Goal: Task Accomplishment & Management: Use online tool/utility

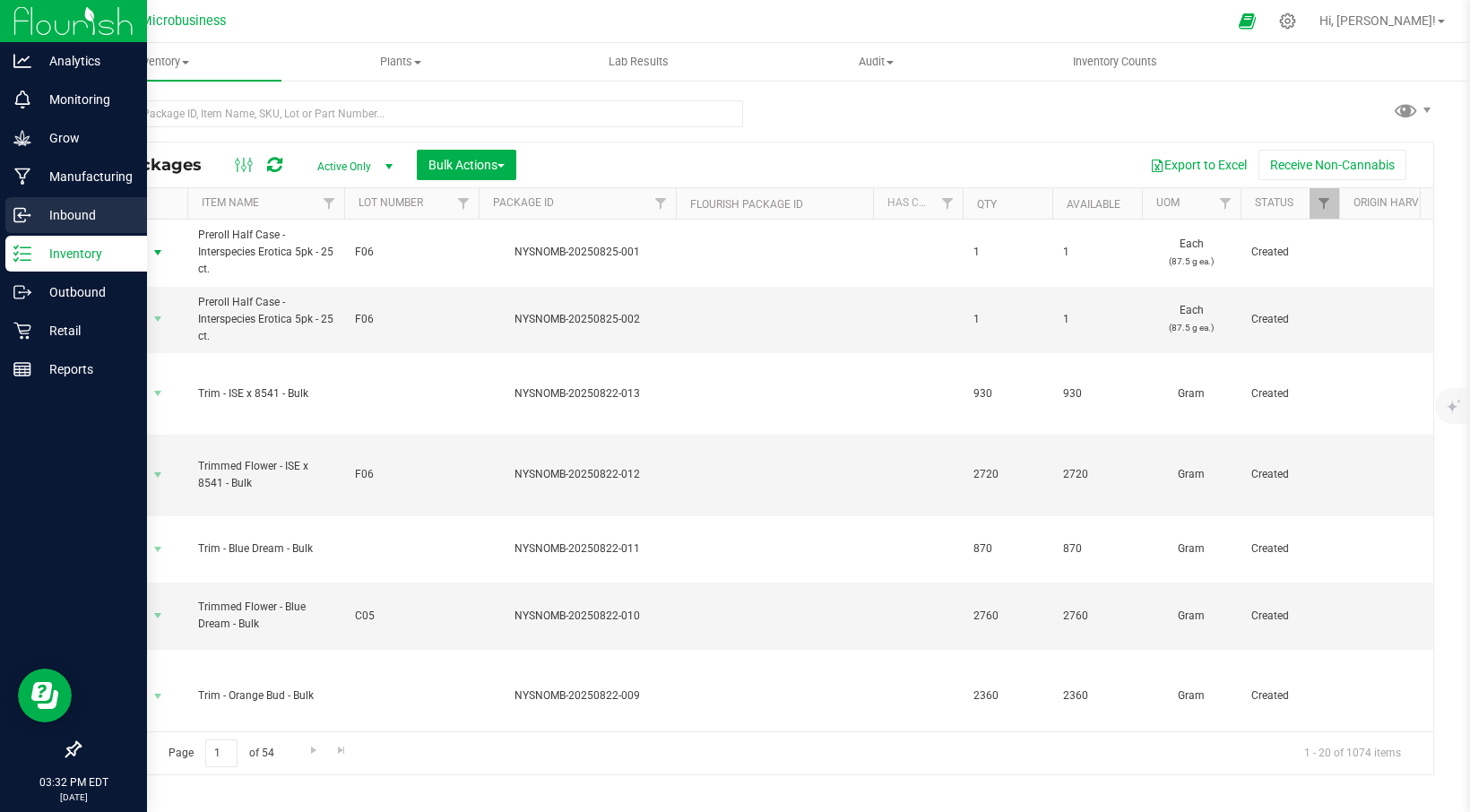
click at [57, 208] on p "Inbound" at bounding box center [85, 215] width 108 height 22
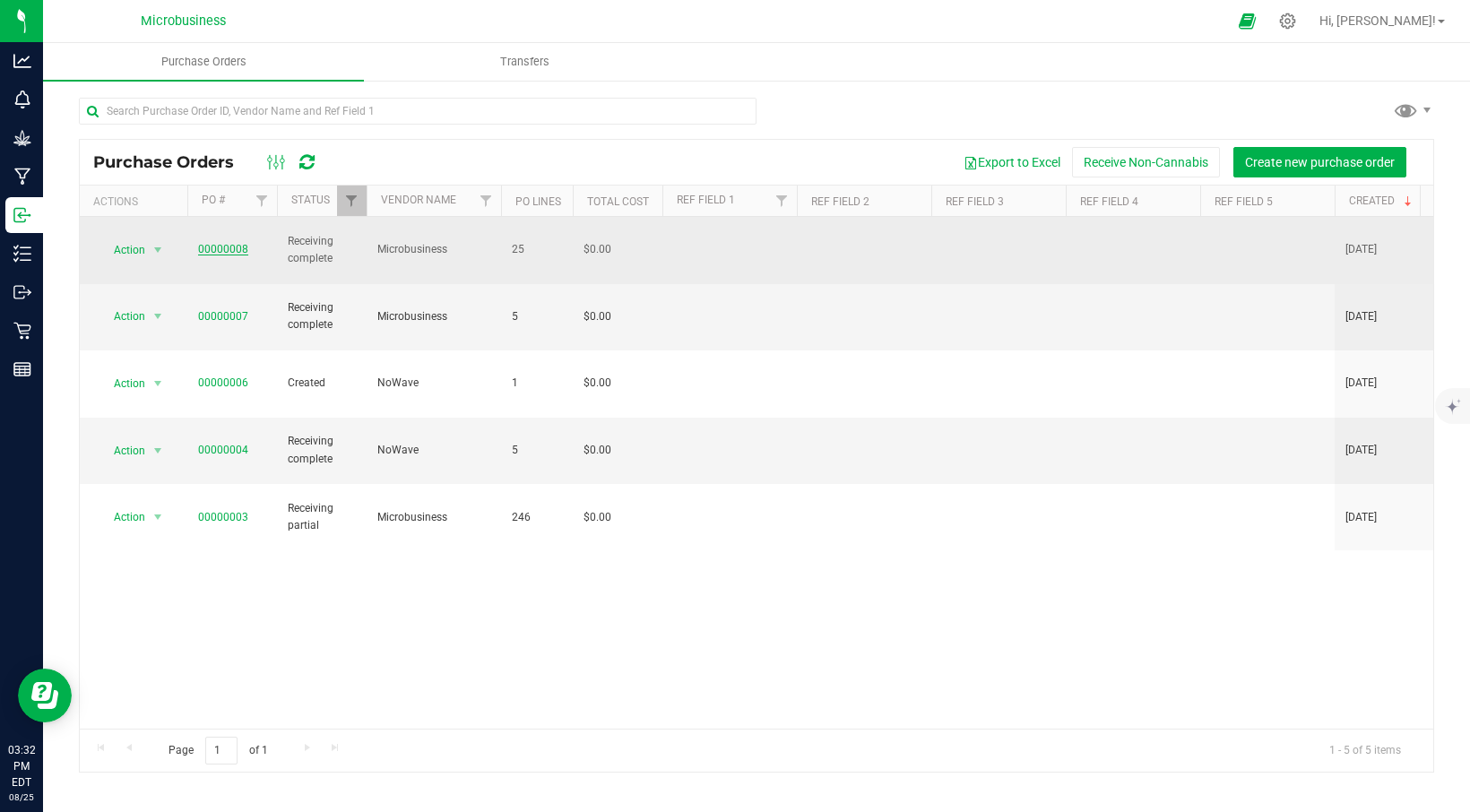
click at [216, 242] on link "00000008" at bounding box center [223, 248] width 50 height 13
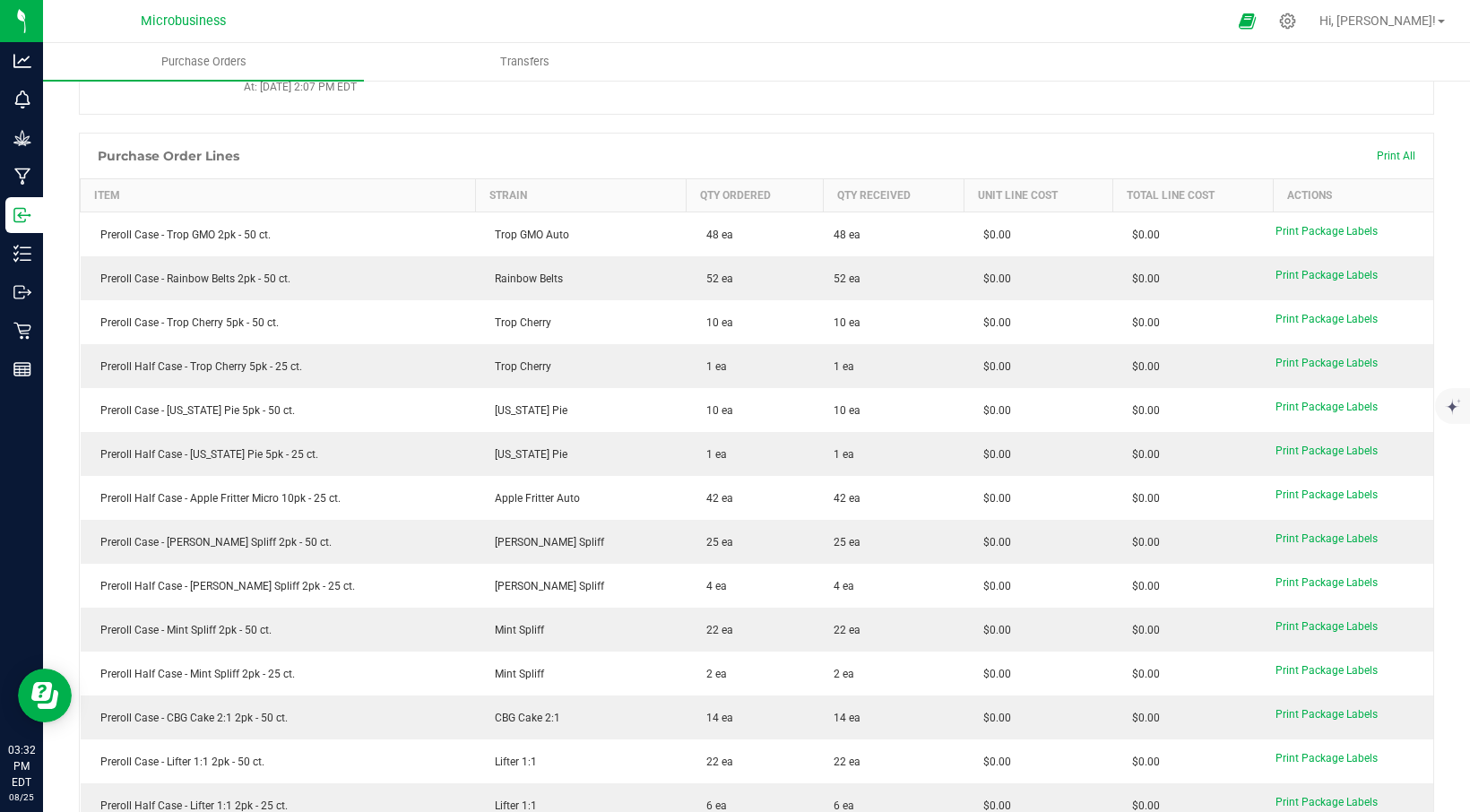
scroll to position [30, 0]
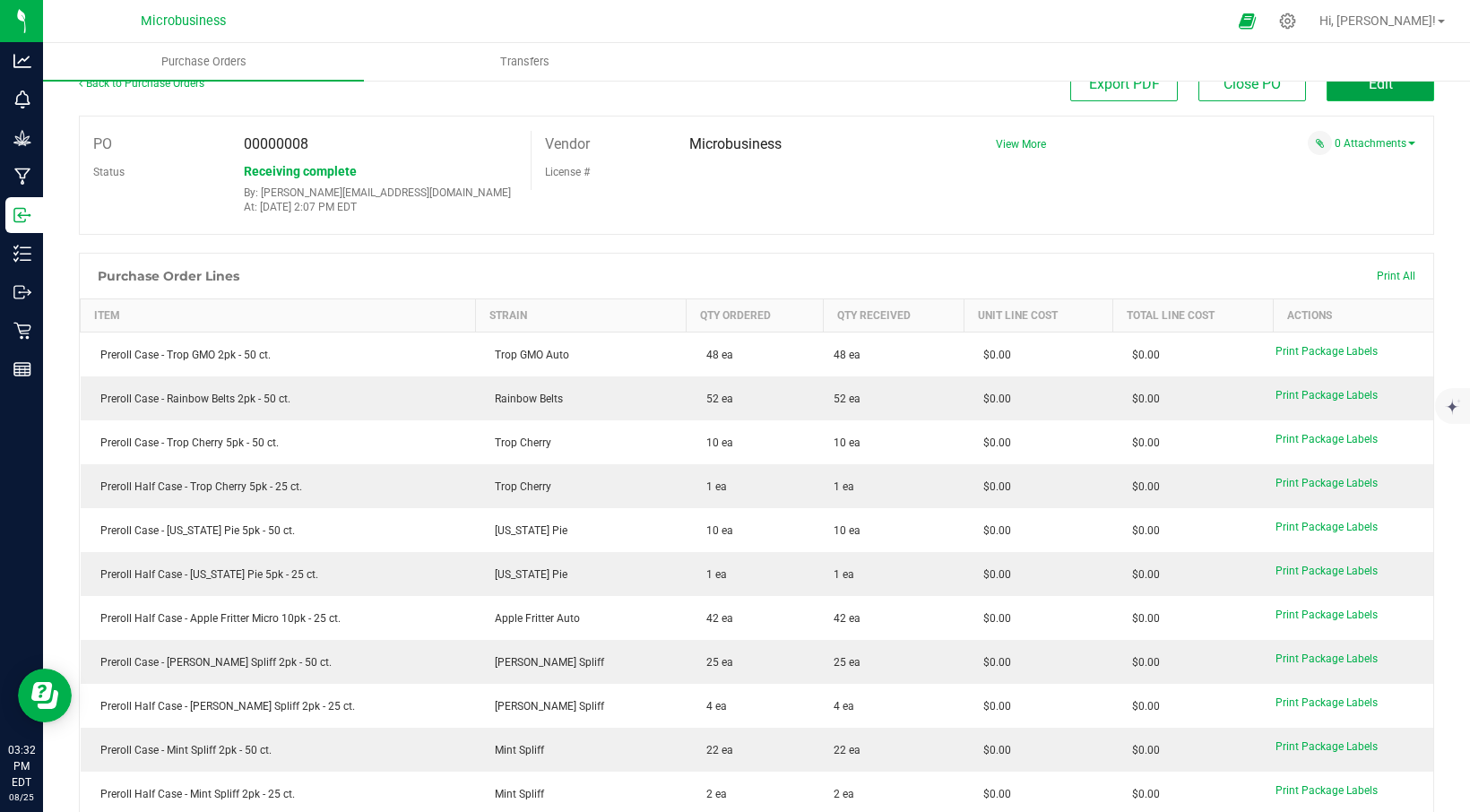
click at [1368, 95] on button "Edit" at bounding box center [1380, 84] width 108 height 34
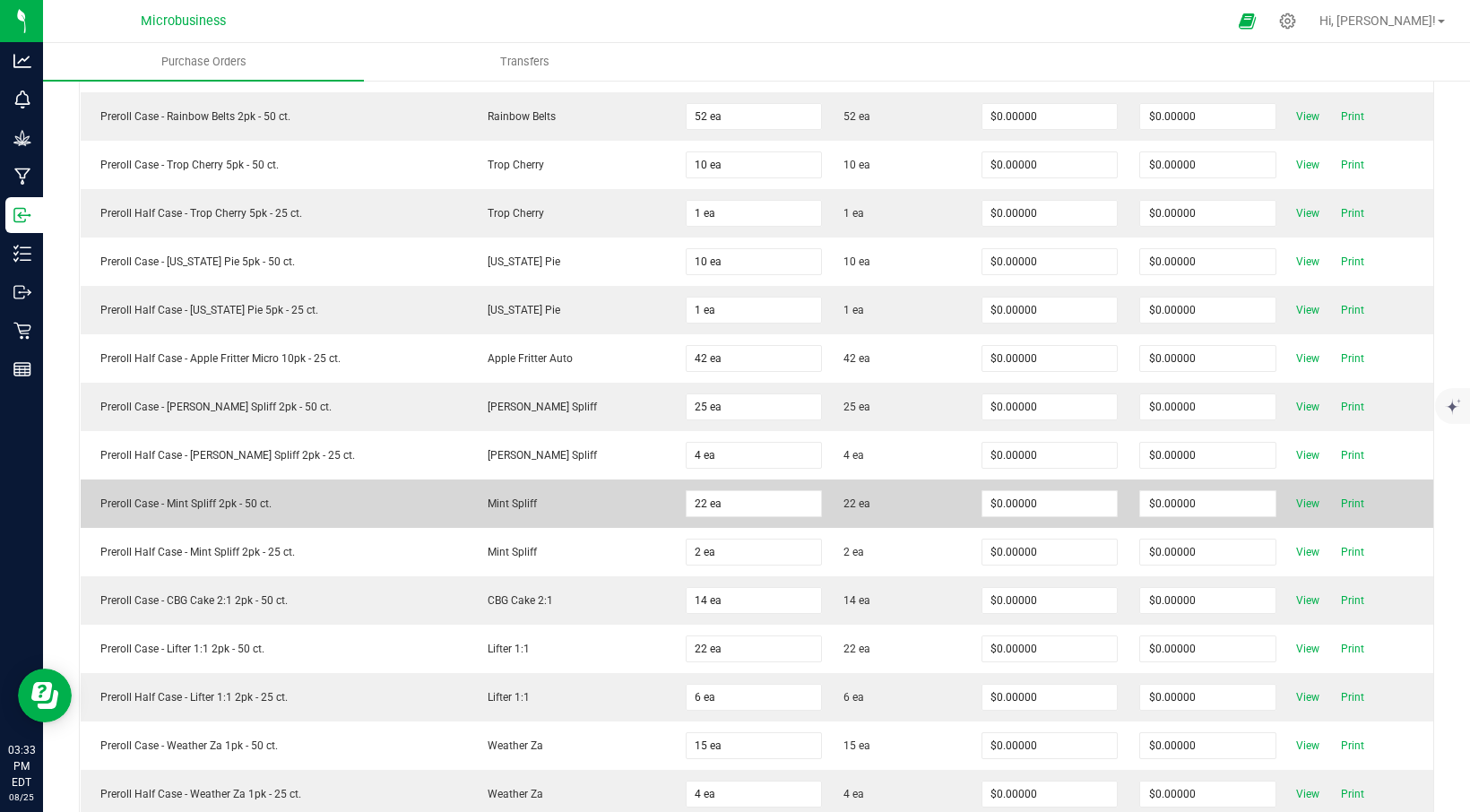
scroll to position [329, 0]
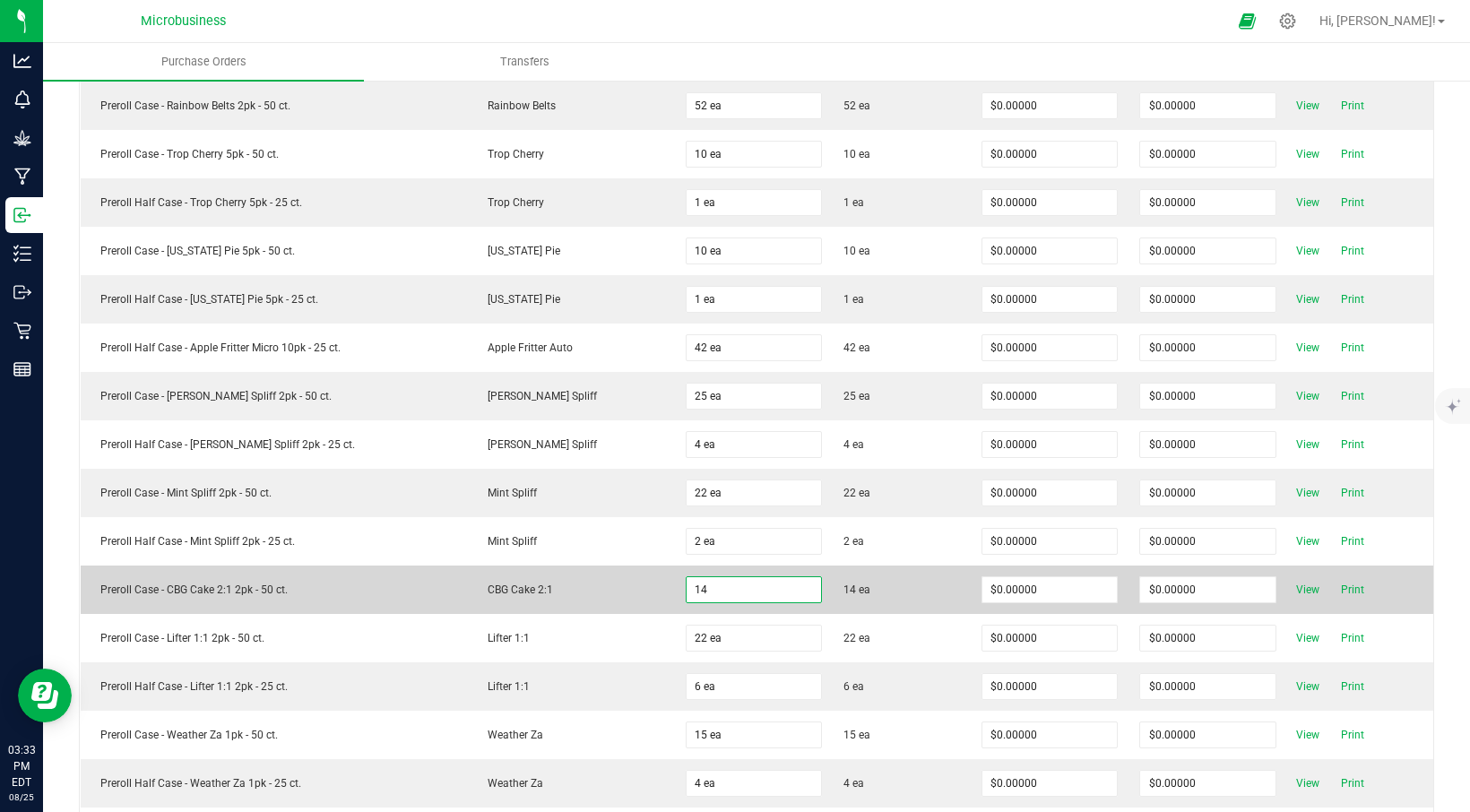
click at [689, 585] on input "14" at bounding box center [754, 589] width 136 height 25
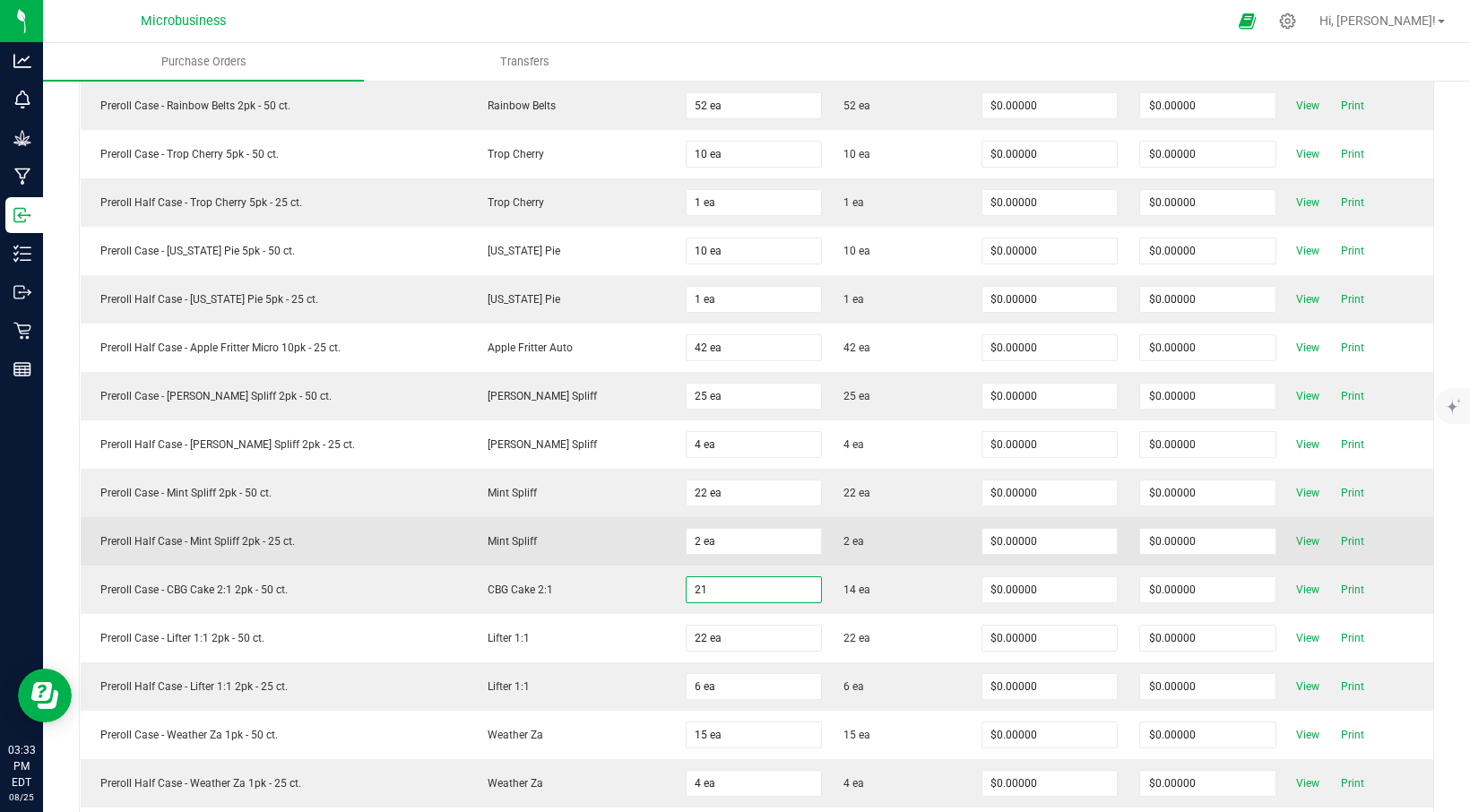
type input "21 ea"
click at [633, 556] on td "Mint Spliff" at bounding box center [571, 541] width 207 height 48
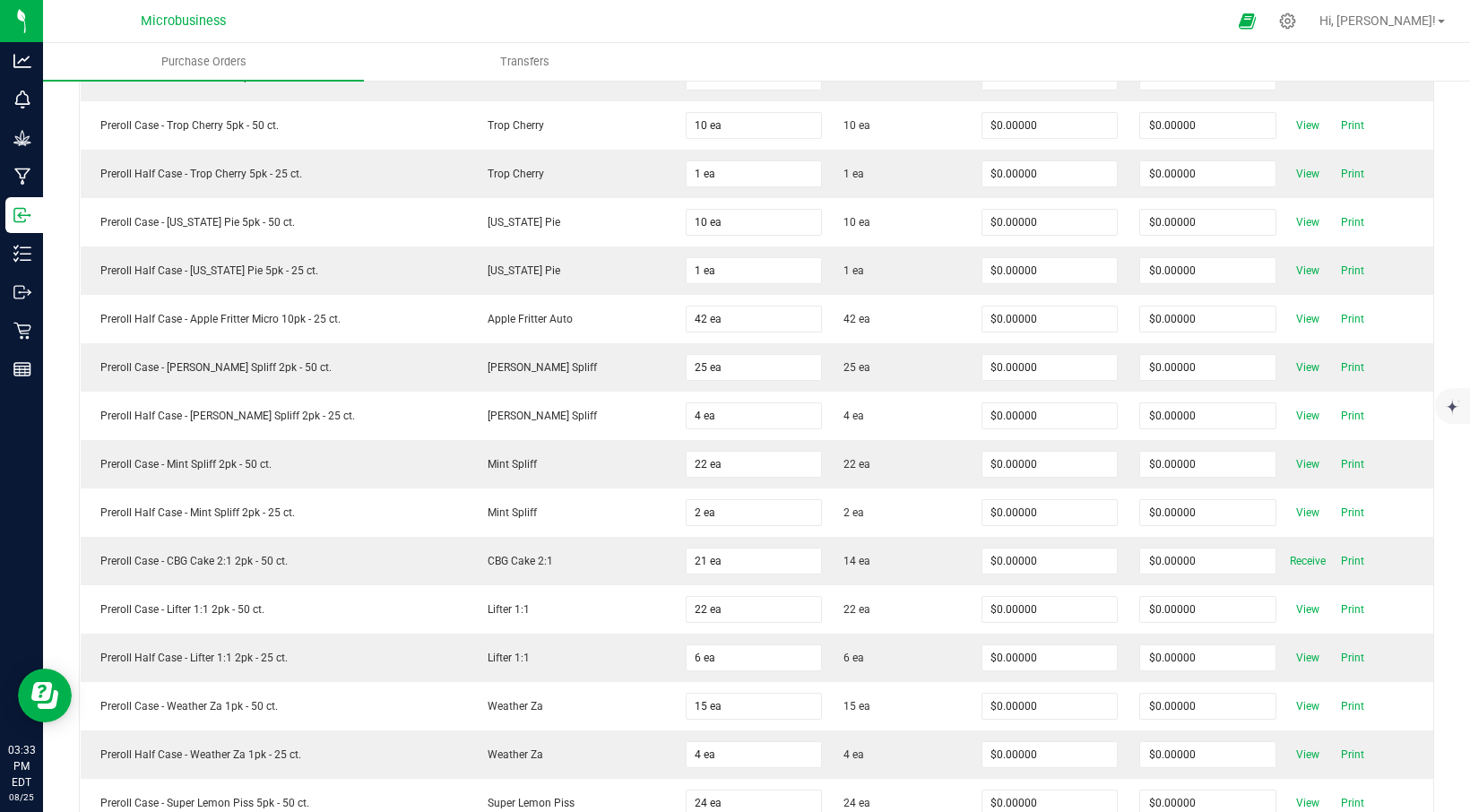
scroll to position [298, 0]
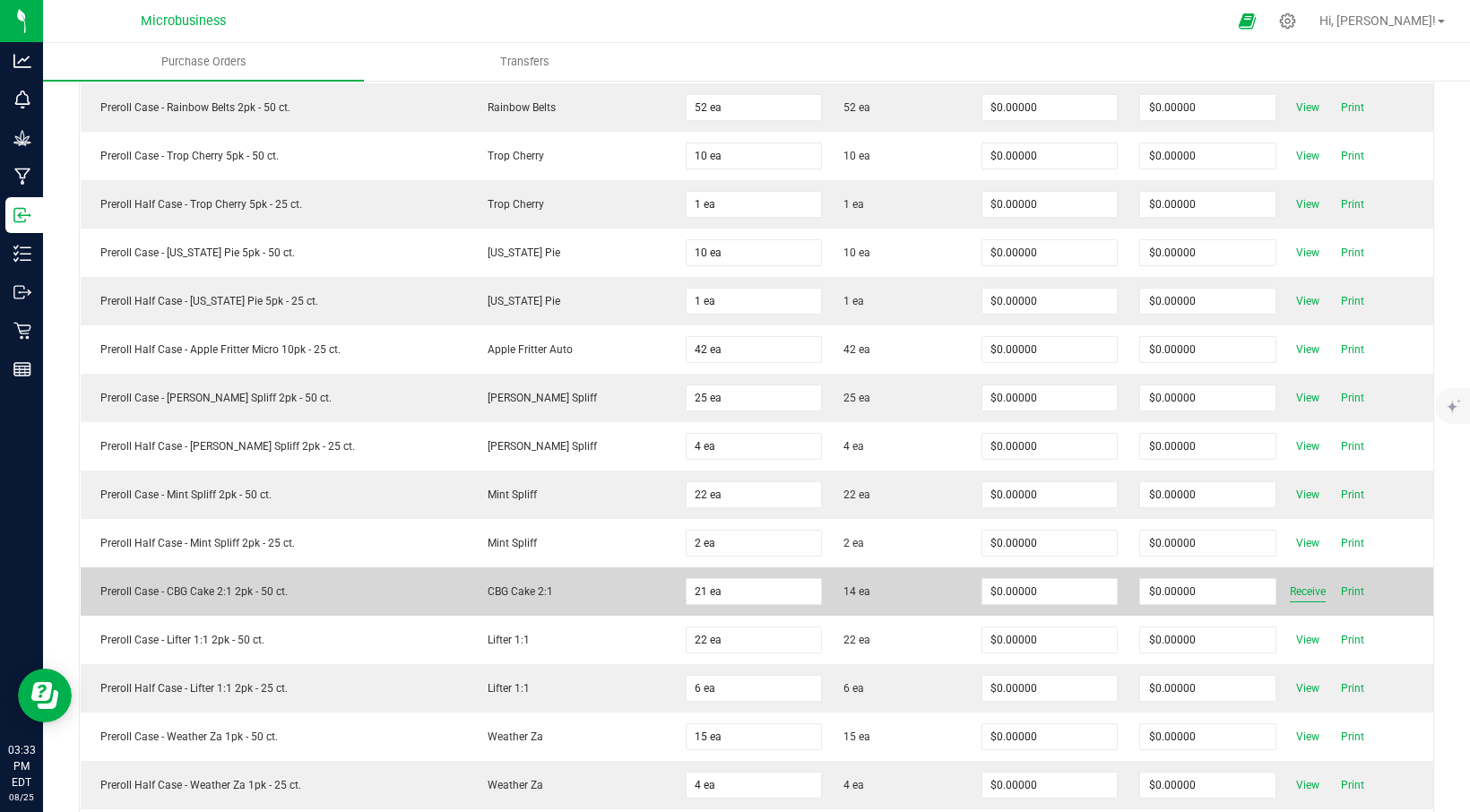
click at [1289, 591] on span "Receive" at bounding box center [1307, 592] width 36 height 22
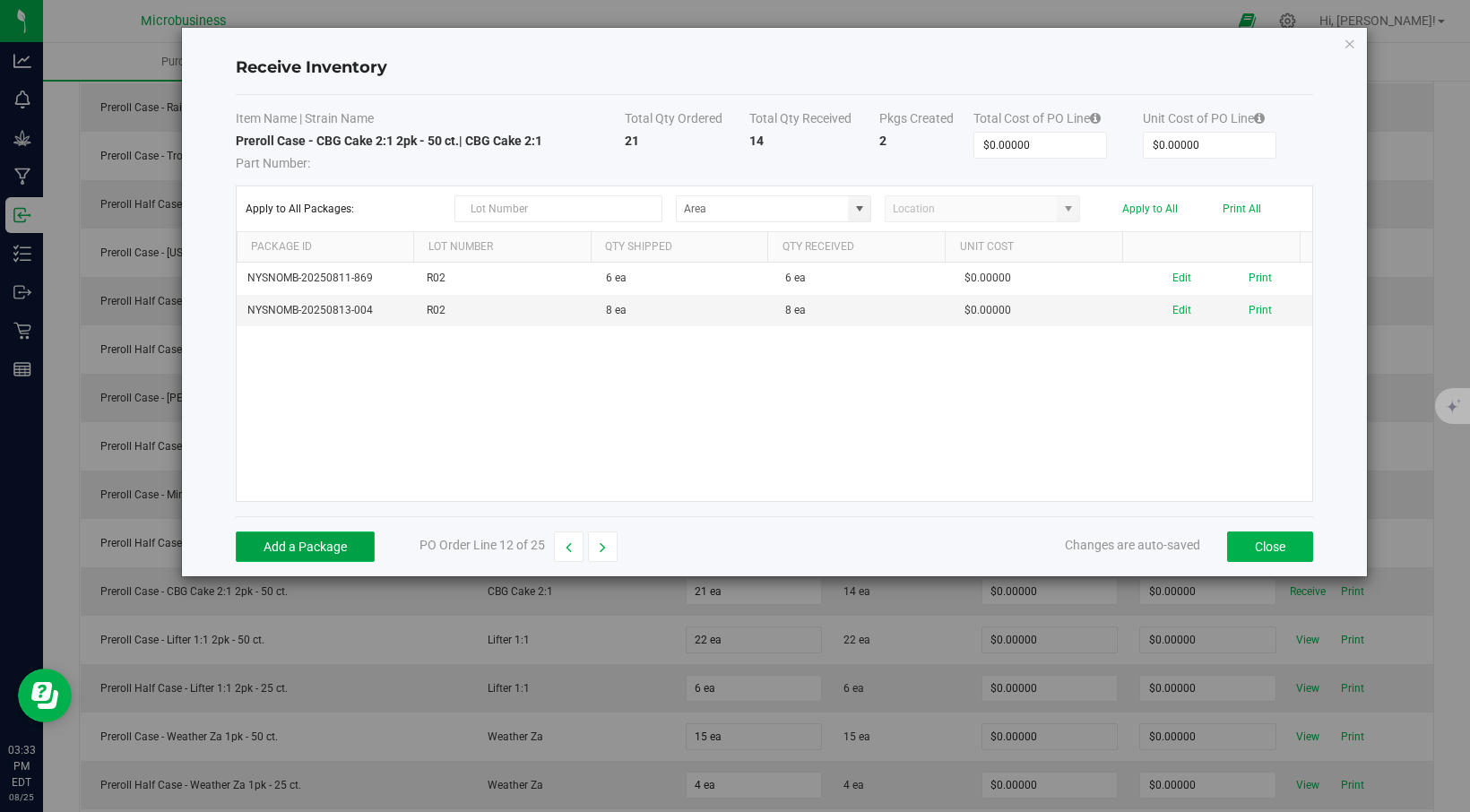
click at [313, 538] on button "Add a Package" at bounding box center [304, 547] width 139 height 31
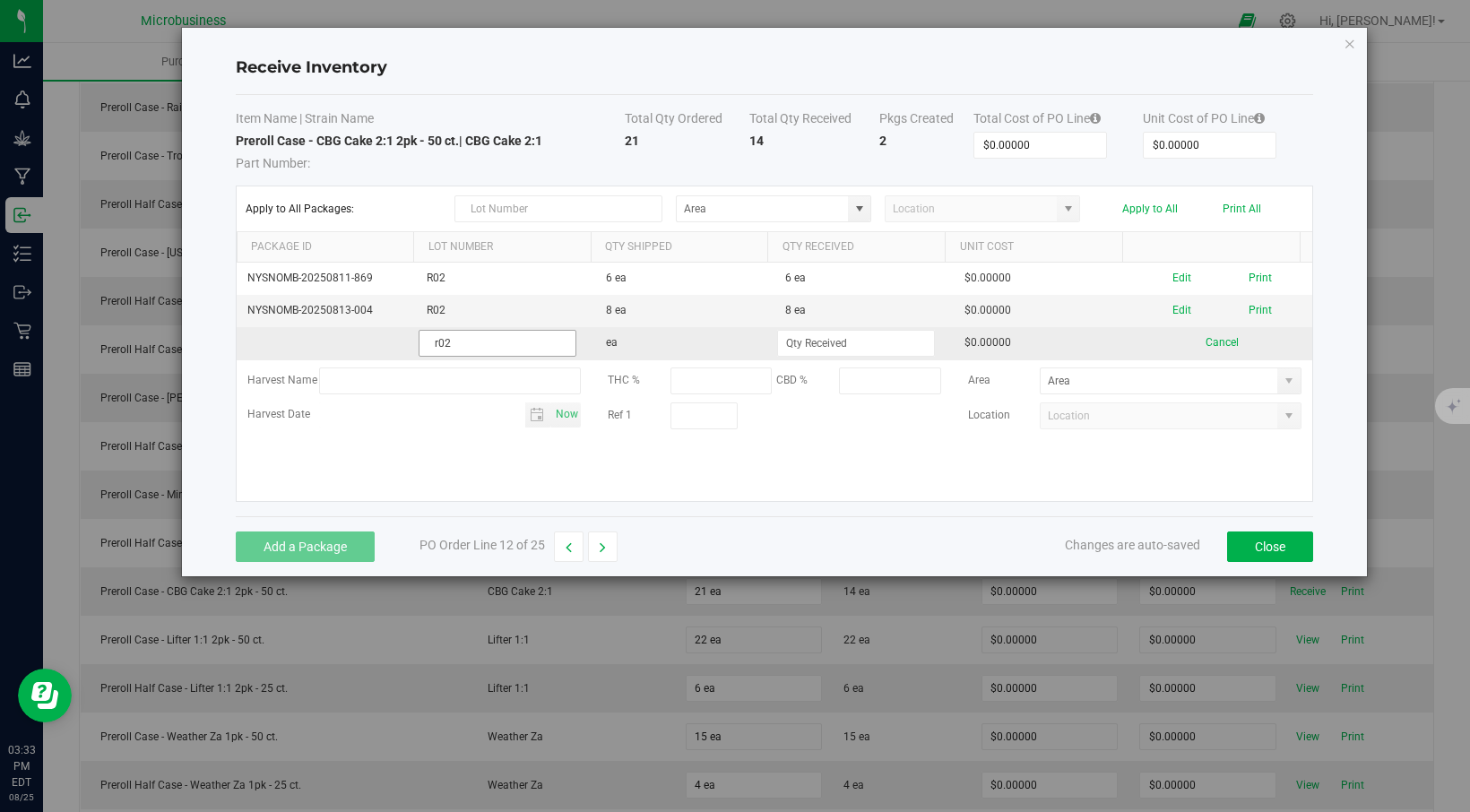
click at [435, 337] on input "r02" at bounding box center [497, 342] width 158 height 27
type input "R02"
click at [831, 335] on input at bounding box center [855, 342] width 156 height 25
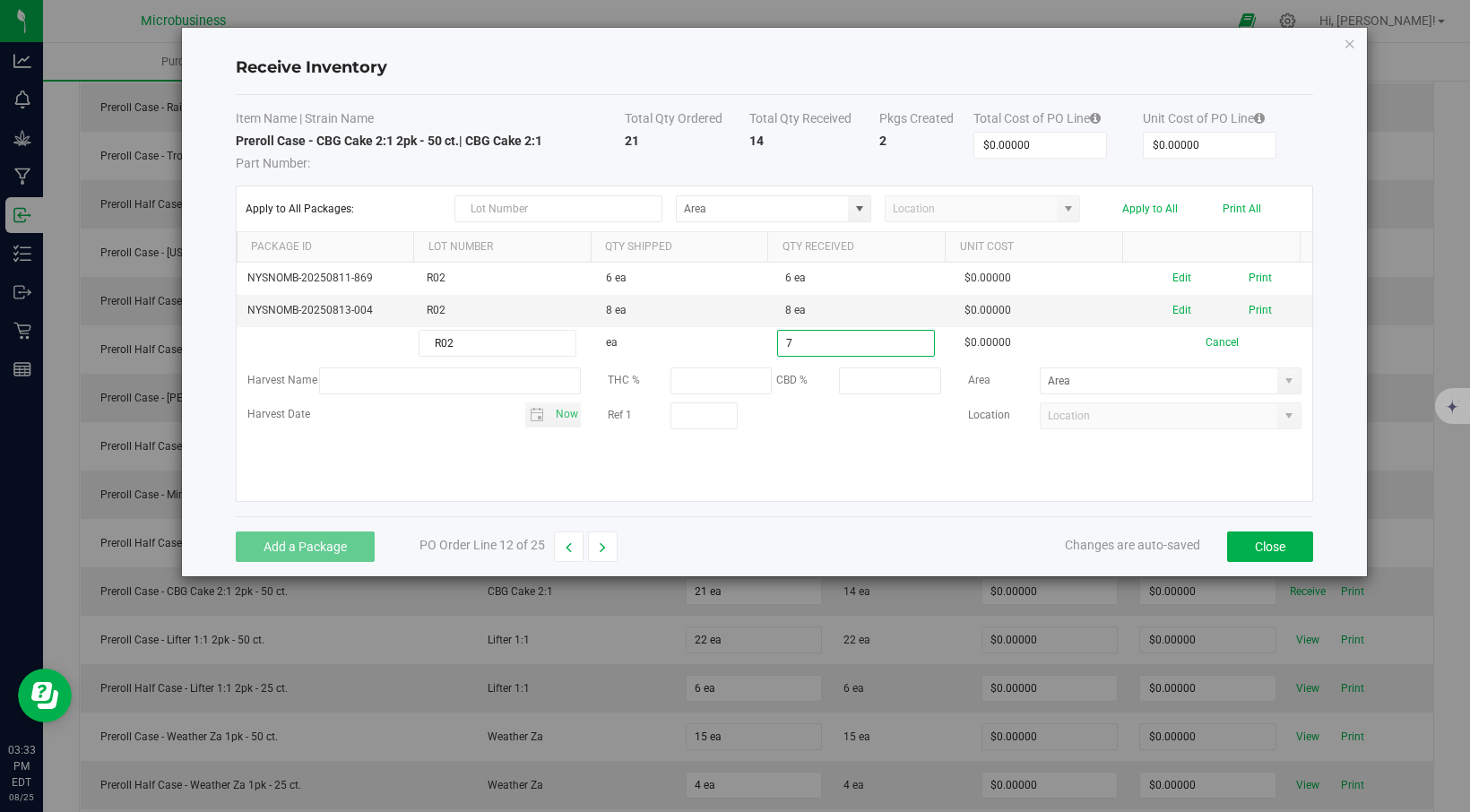
type input "7 ea"
click at [845, 525] on div "Add a Package PO Order Line 12 of 25 Changes are auto-saved Close" at bounding box center [773, 546] width 1077 height 60
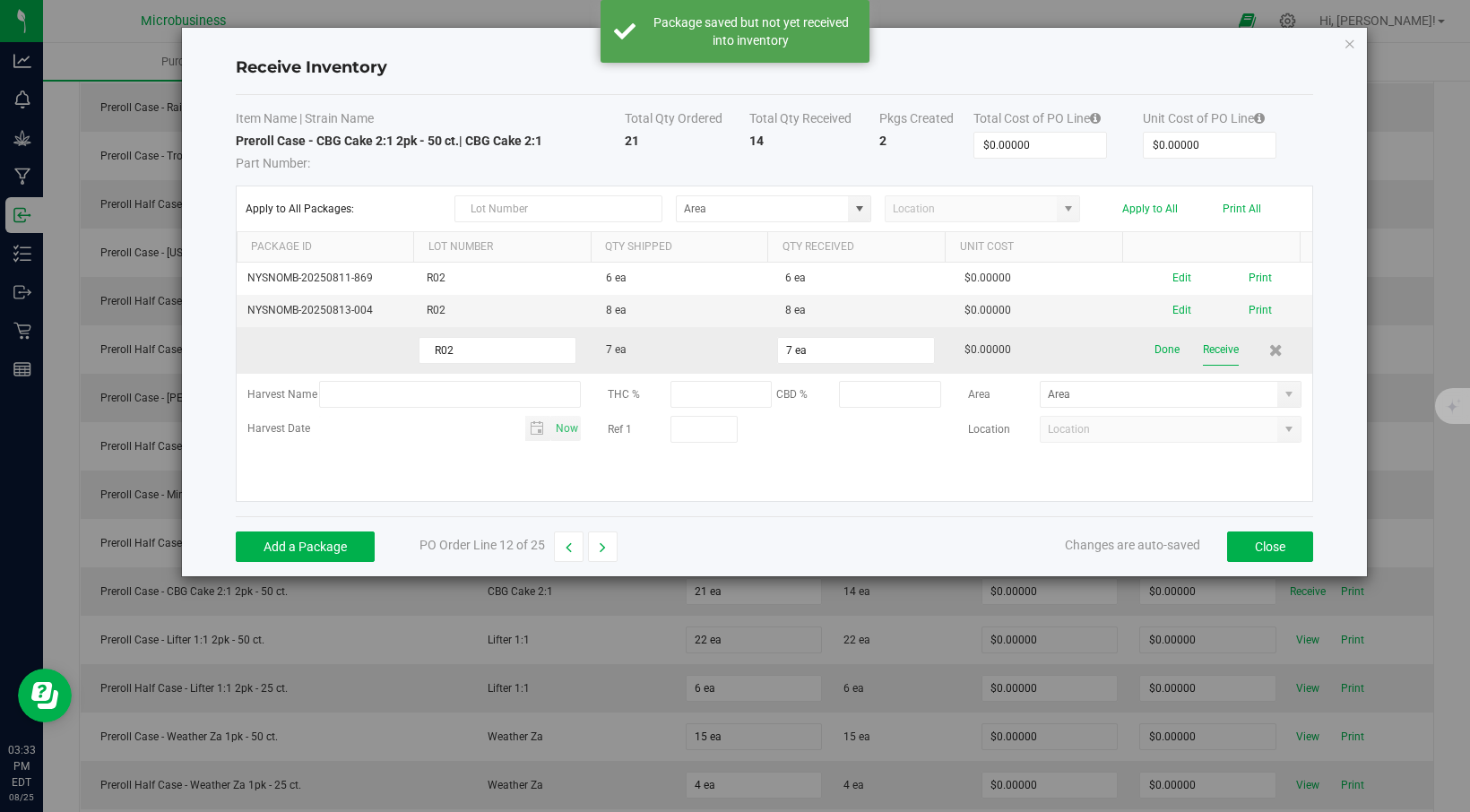
click at [1208, 345] on button "Receive" at bounding box center [1221, 349] width 36 height 31
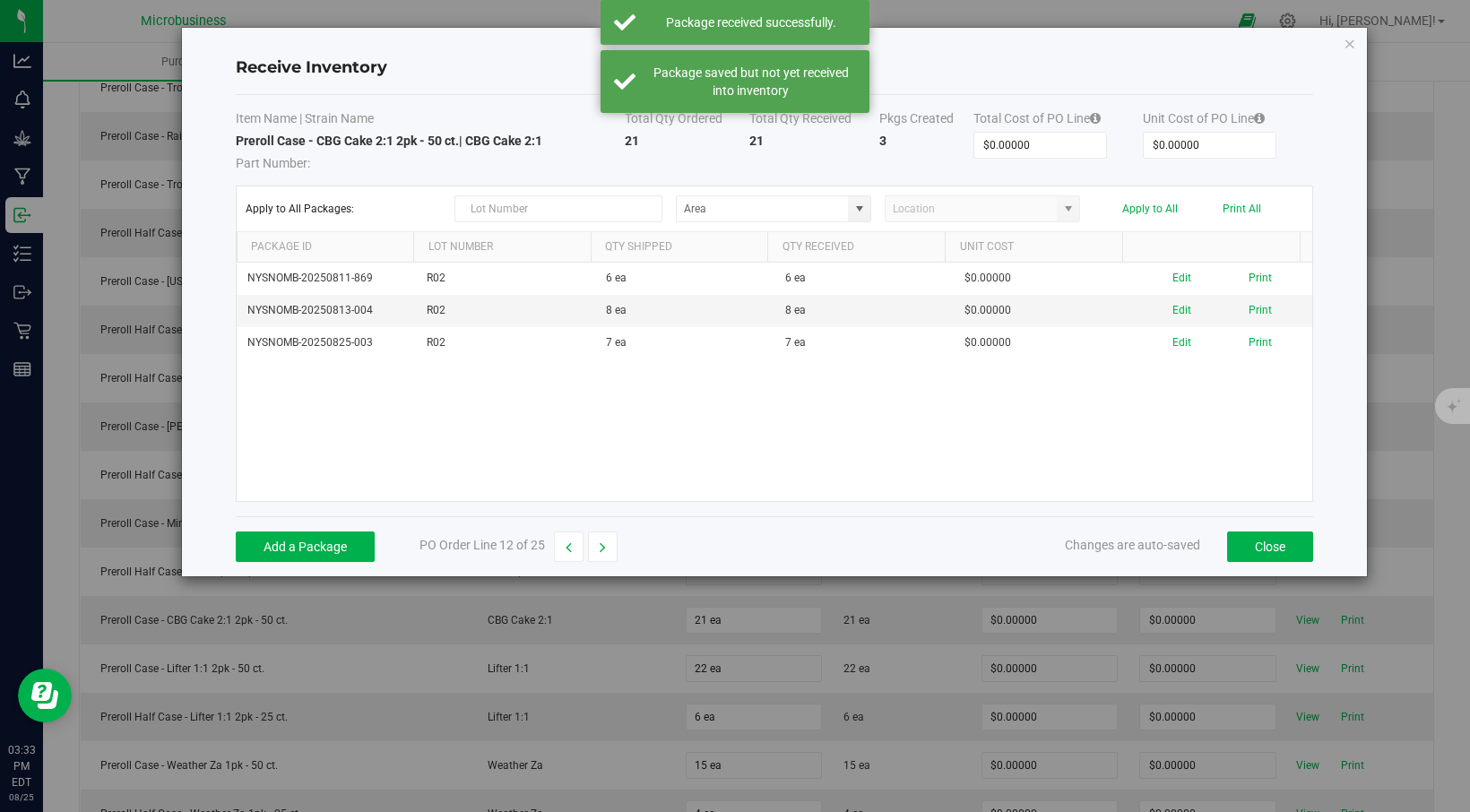
scroll to position [329, 0]
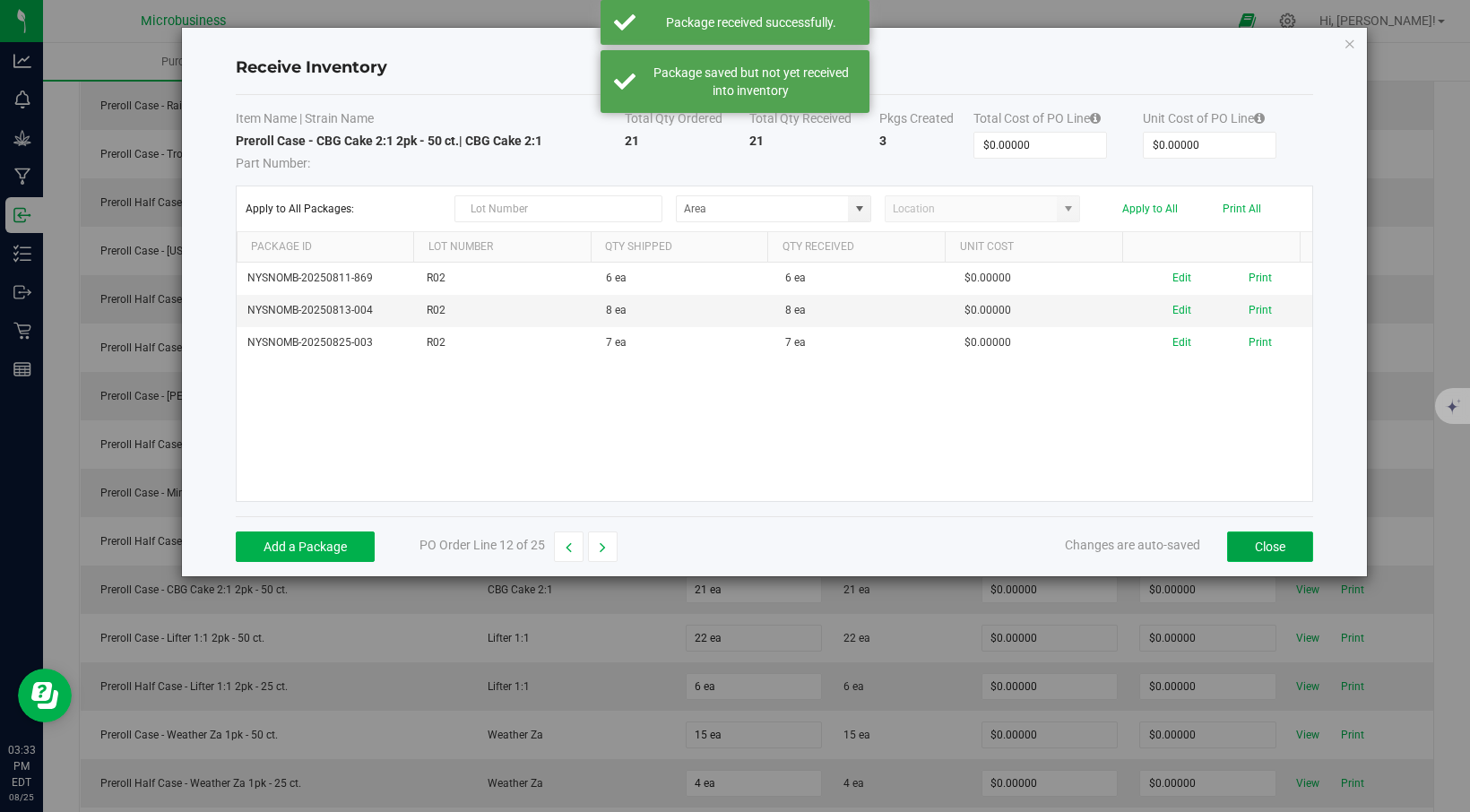
click at [1269, 542] on button "Close" at bounding box center [1269, 547] width 86 height 31
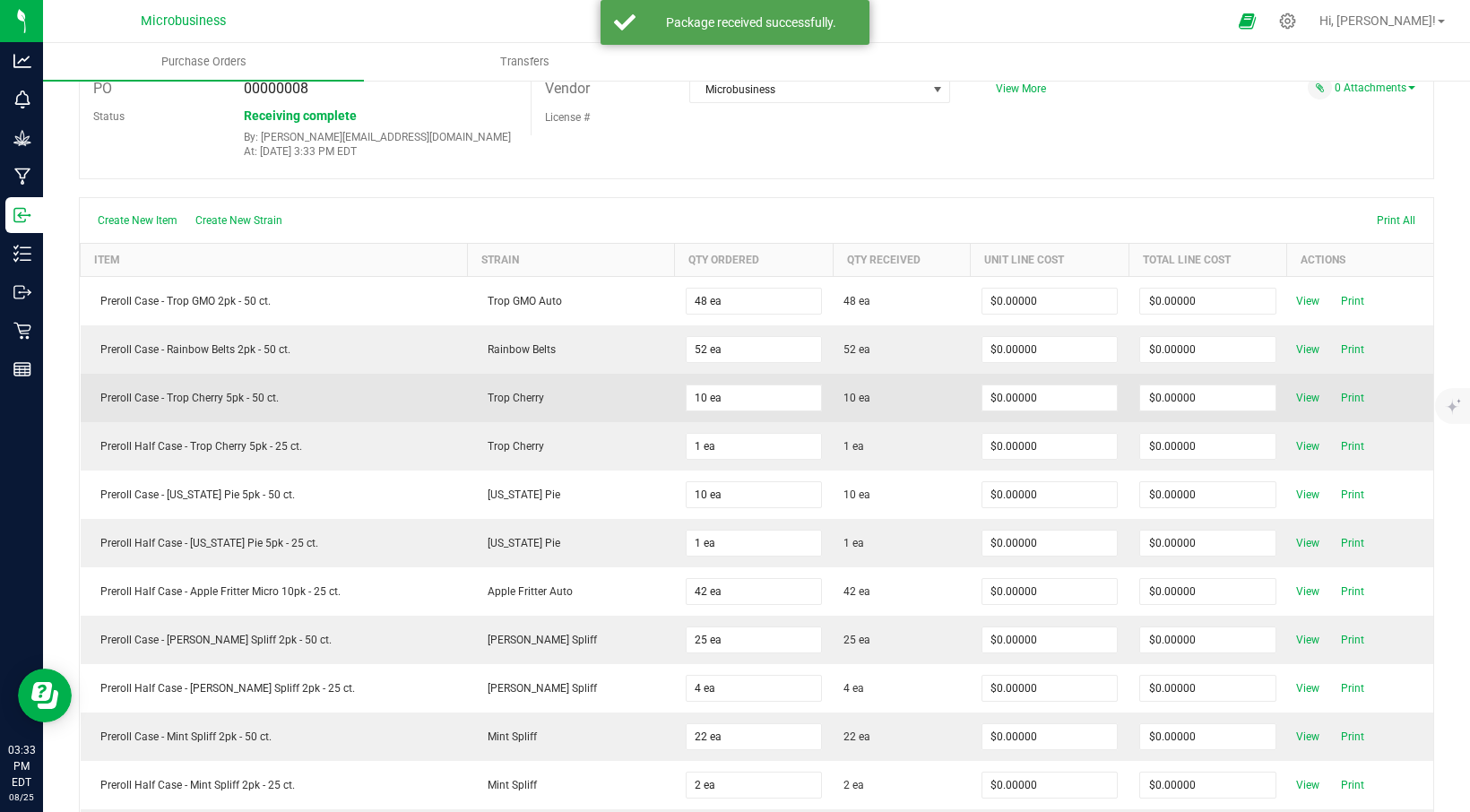
scroll to position [60, 0]
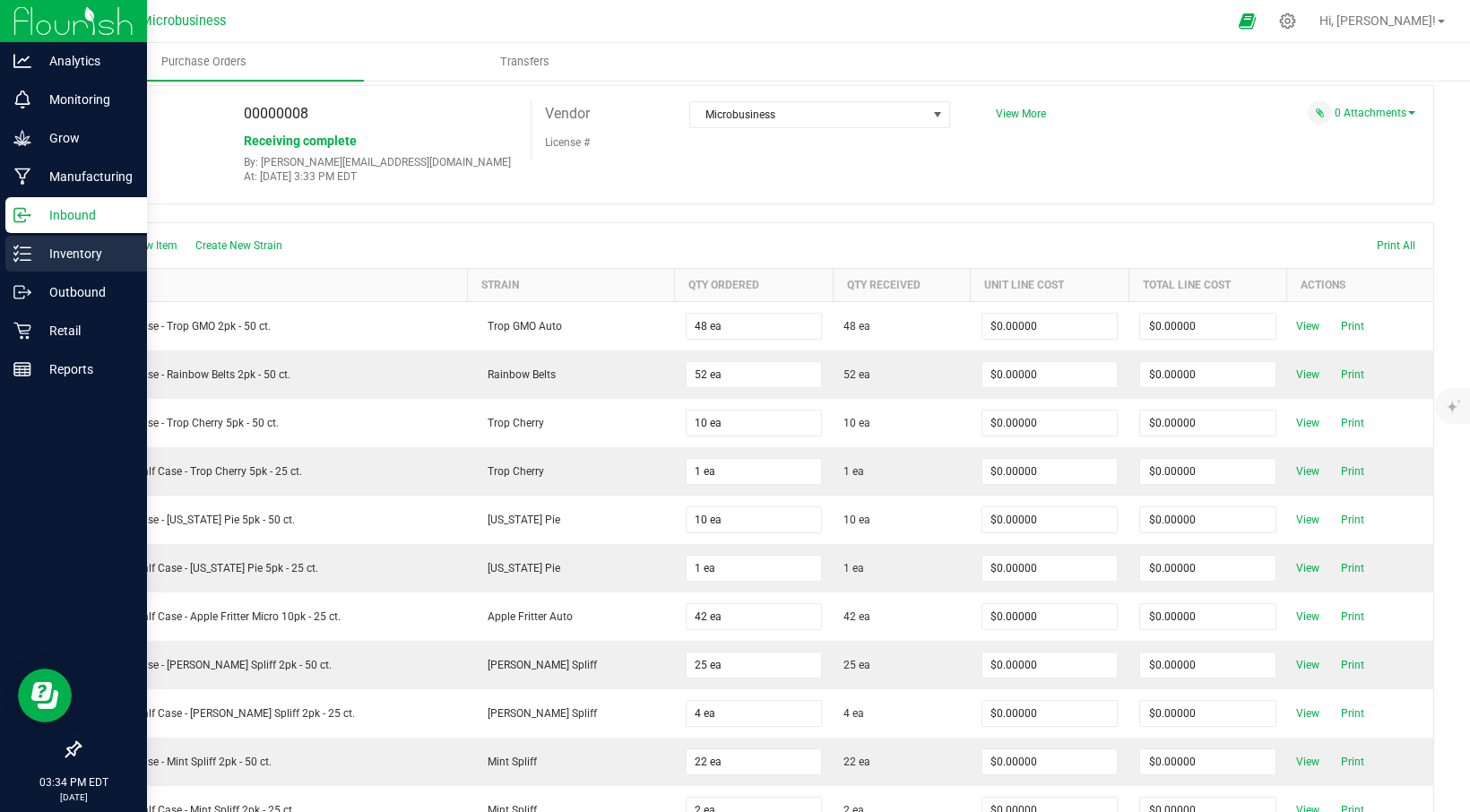
click at [34, 251] on p "Inventory" at bounding box center [85, 253] width 108 height 22
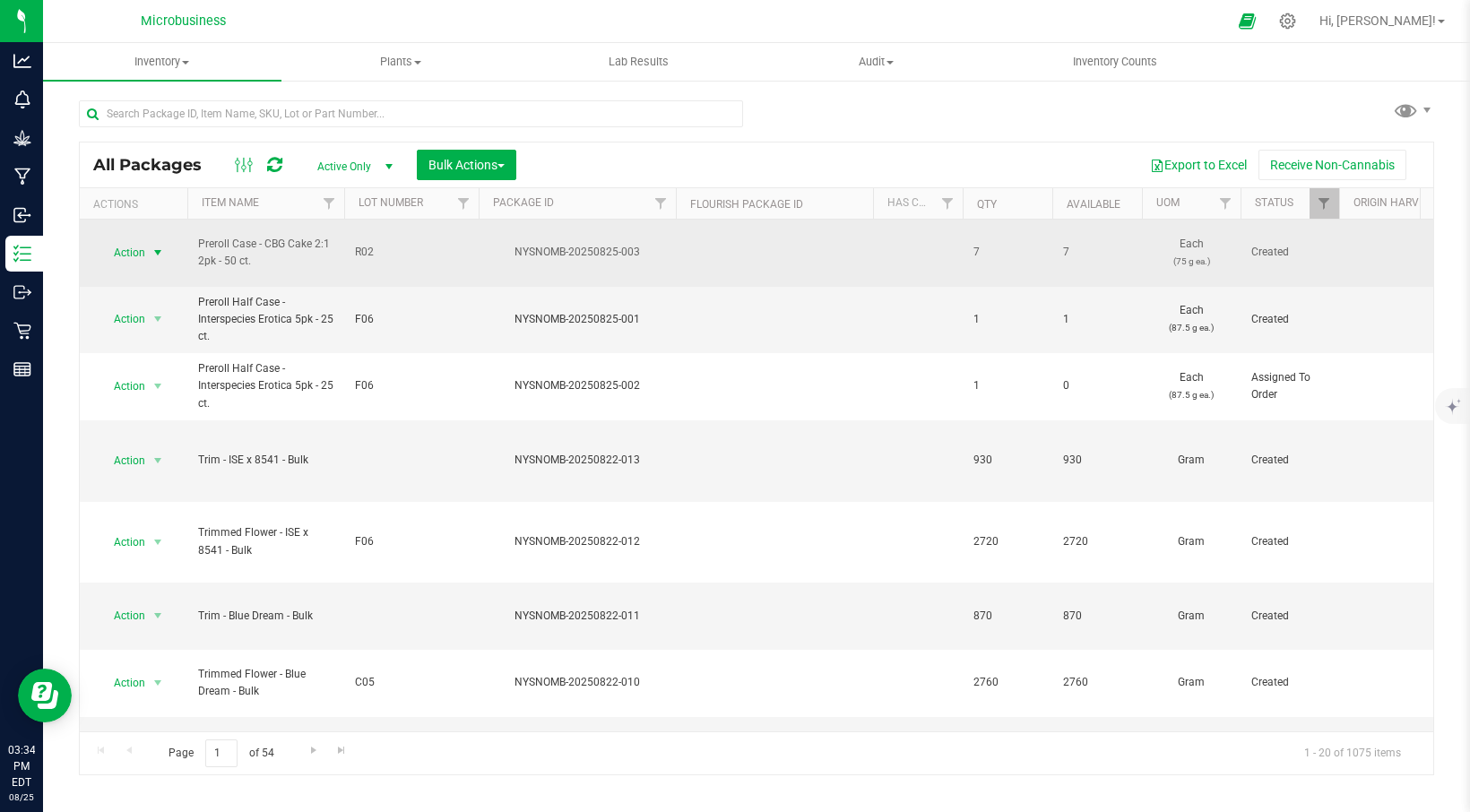
click at [153, 245] on span "select" at bounding box center [158, 252] width 14 height 14
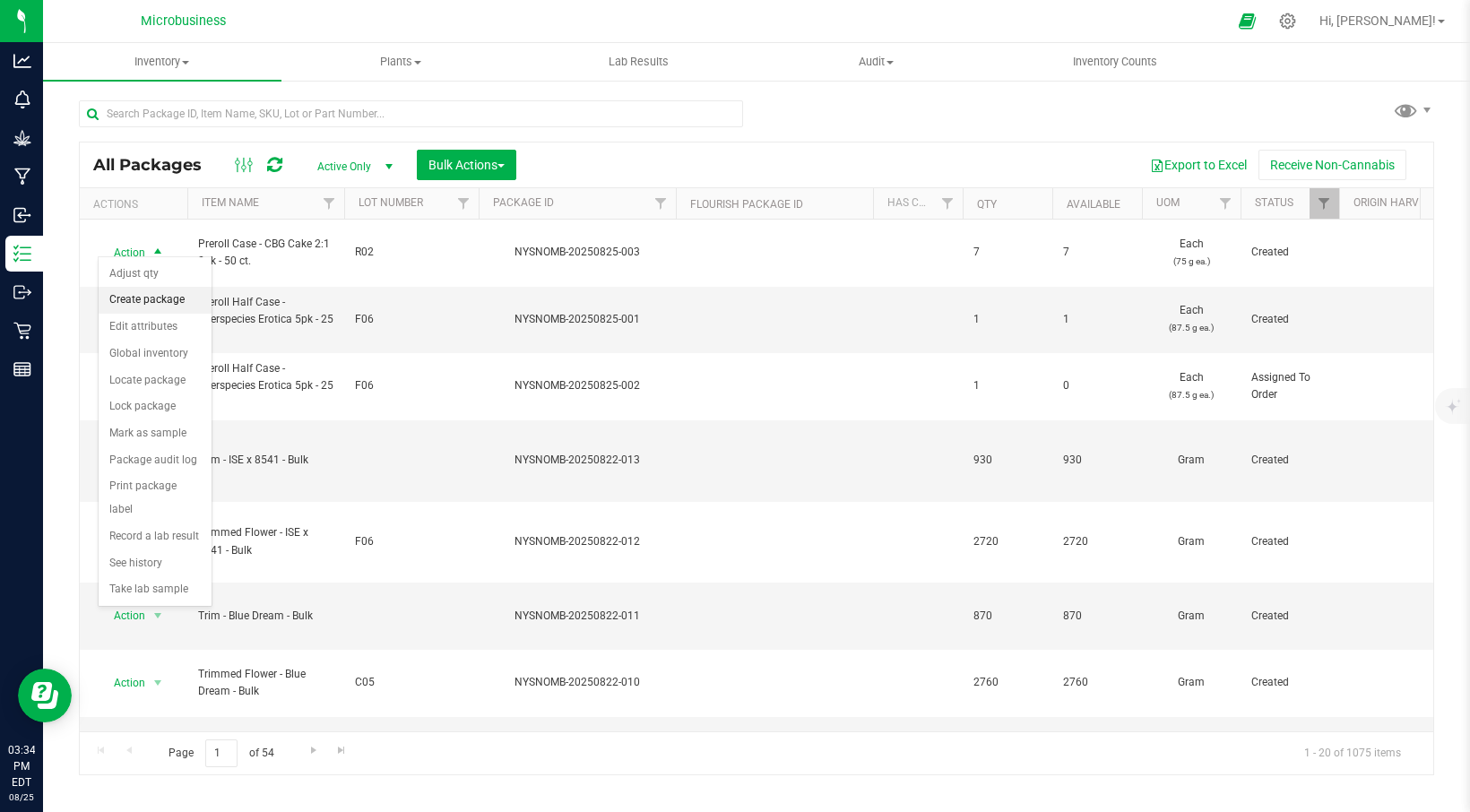
click at [154, 295] on li "Create package" at bounding box center [155, 299] width 113 height 27
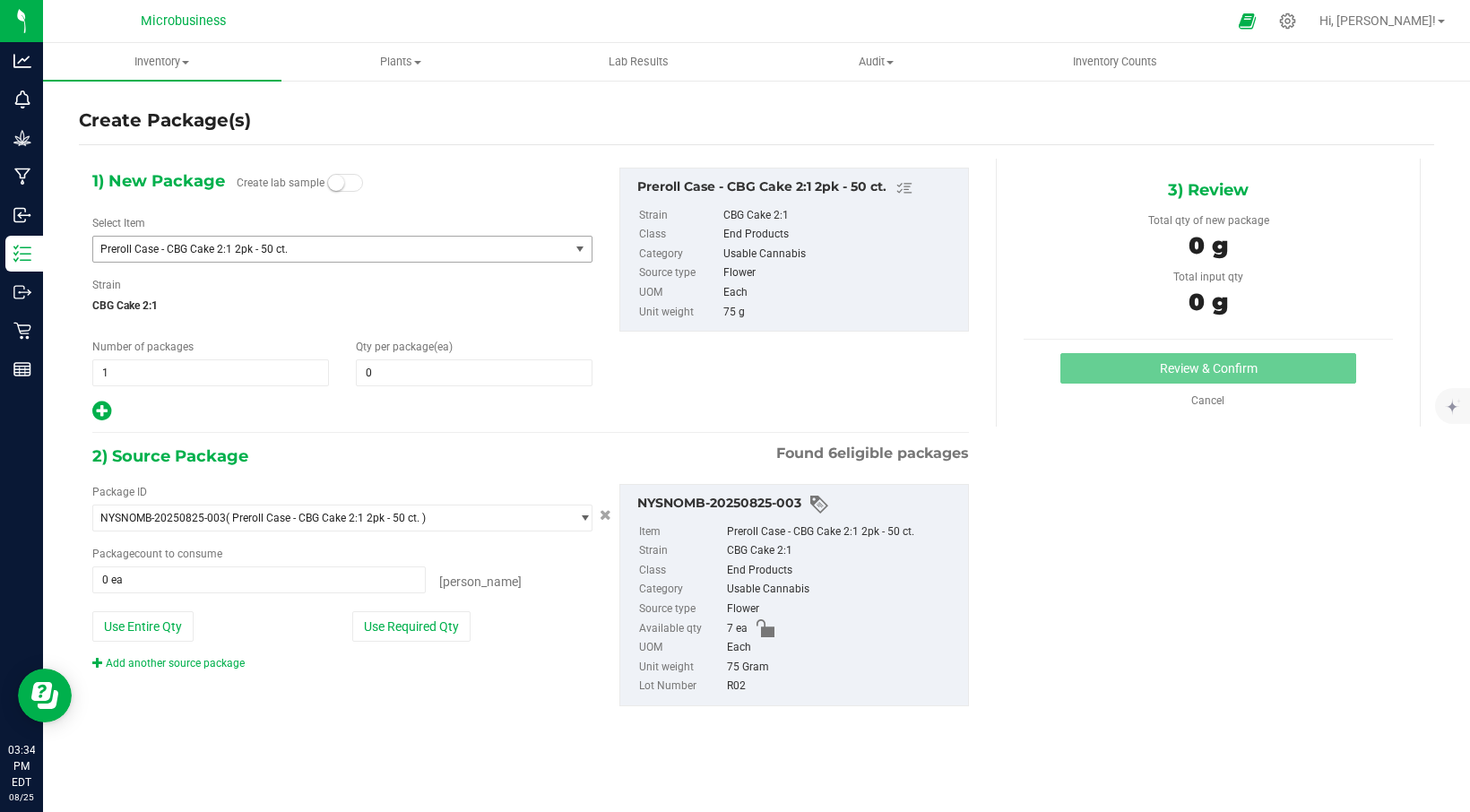
click at [543, 259] on span "Preroll Case - CBG Cake 2:1 2pk - 50 ct." at bounding box center [330, 248] width 476 height 25
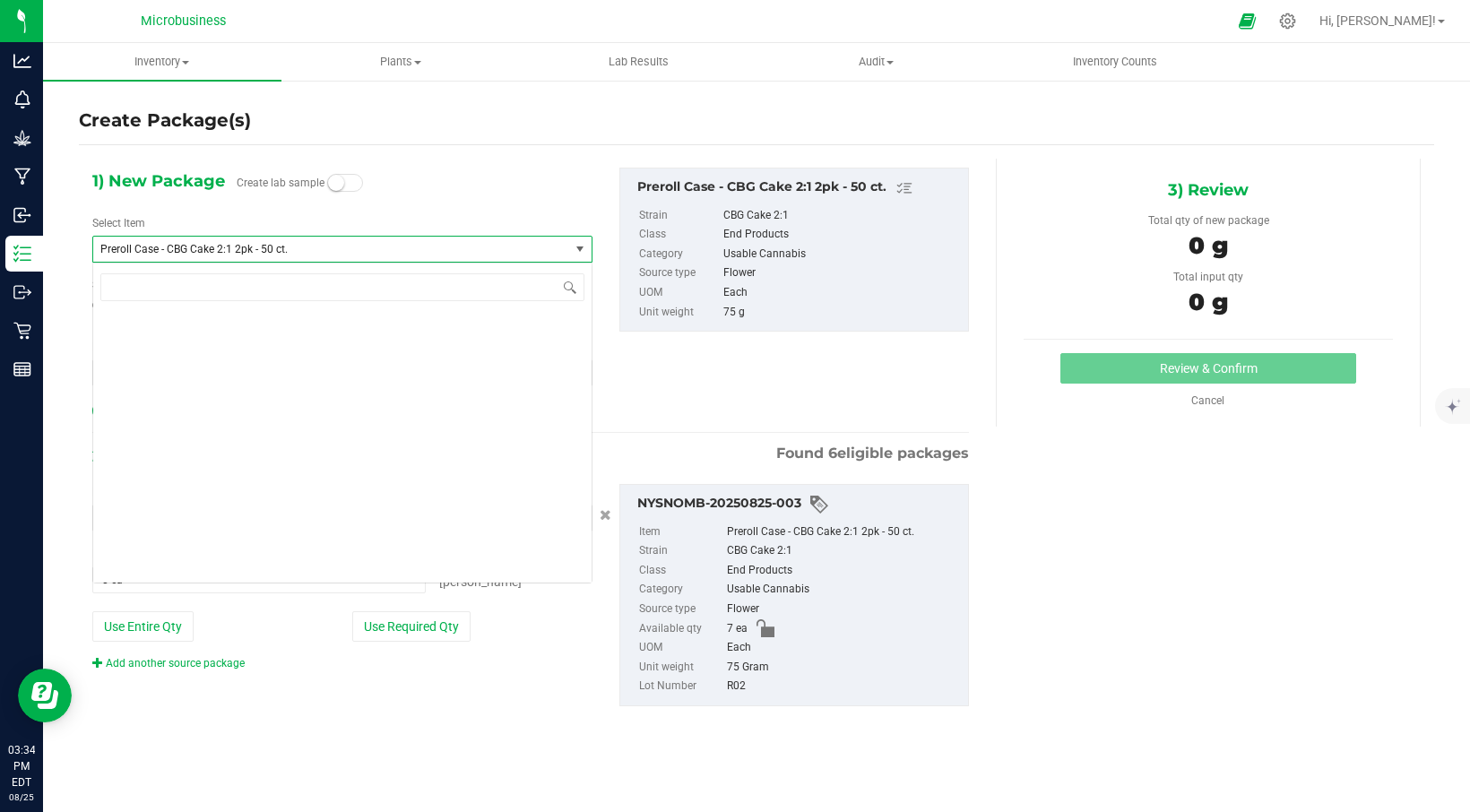
scroll to position [1279, 0]
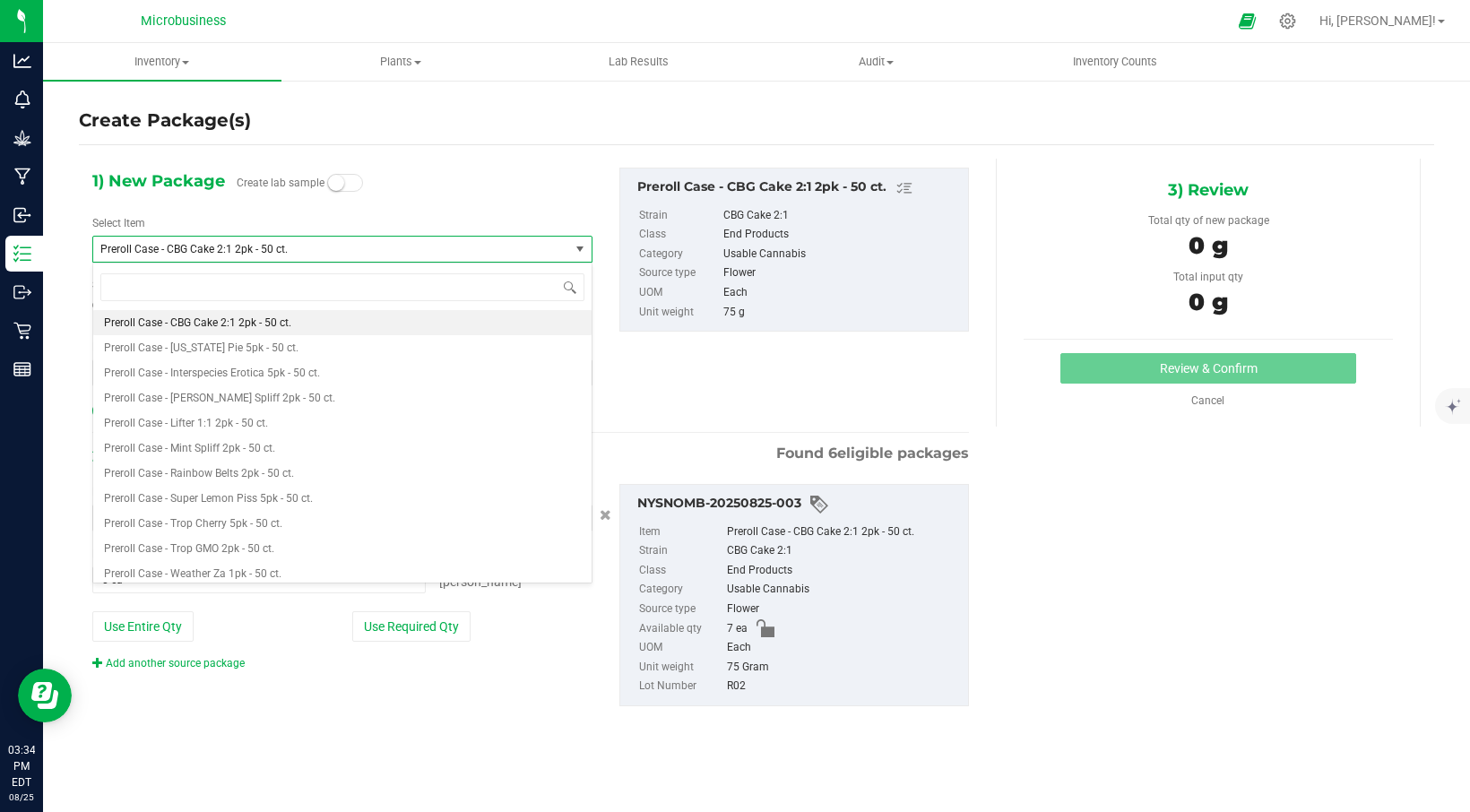
click at [454, 204] on div "1) New Package Create lab sample Select Item Preroll Case - CBG Cake 2:1 2pk - …" at bounding box center [342, 295] width 527 height 255
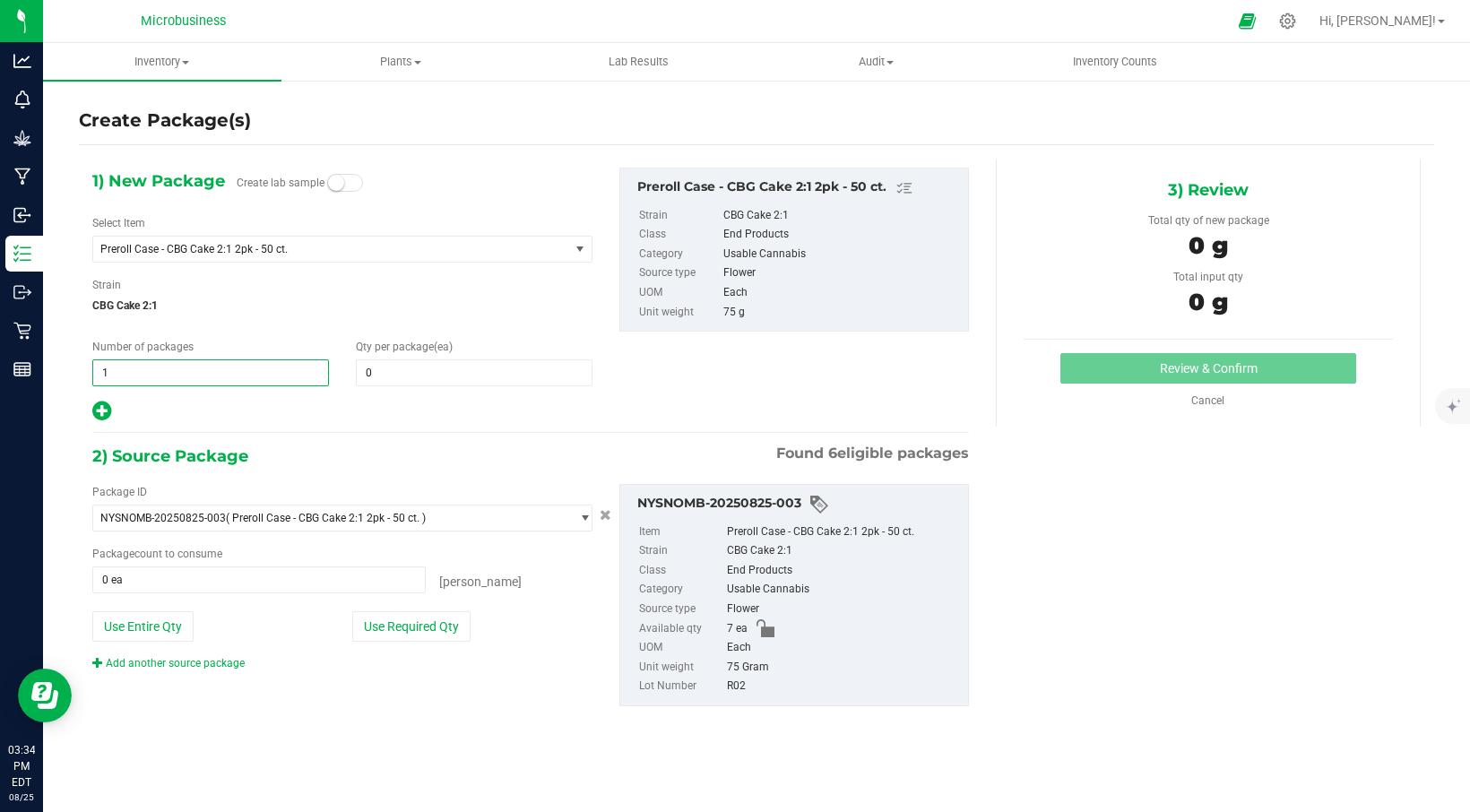
click at [184, 364] on span "1 1" at bounding box center [210, 372] width 237 height 27
type input "7"
drag, startPoint x: 371, startPoint y: 344, endPoint x: 380, endPoint y: 361, distance: 19.2
click at [375, 355] on div "Qty per package (ea) 0 0" at bounding box center [474, 362] width 263 height 48
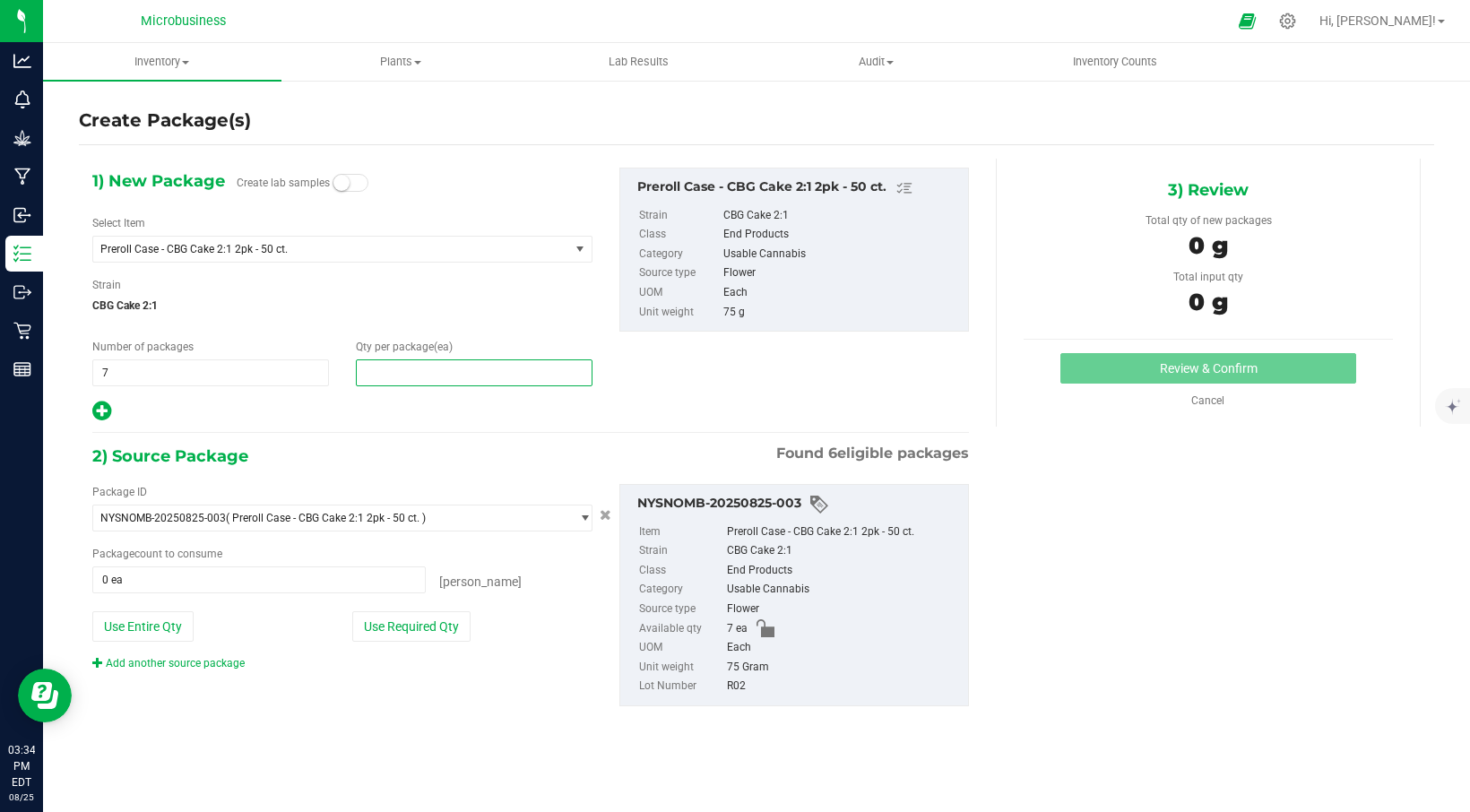
click at [381, 364] on span at bounding box center [474, 372] width 237 height 27
type input "1"
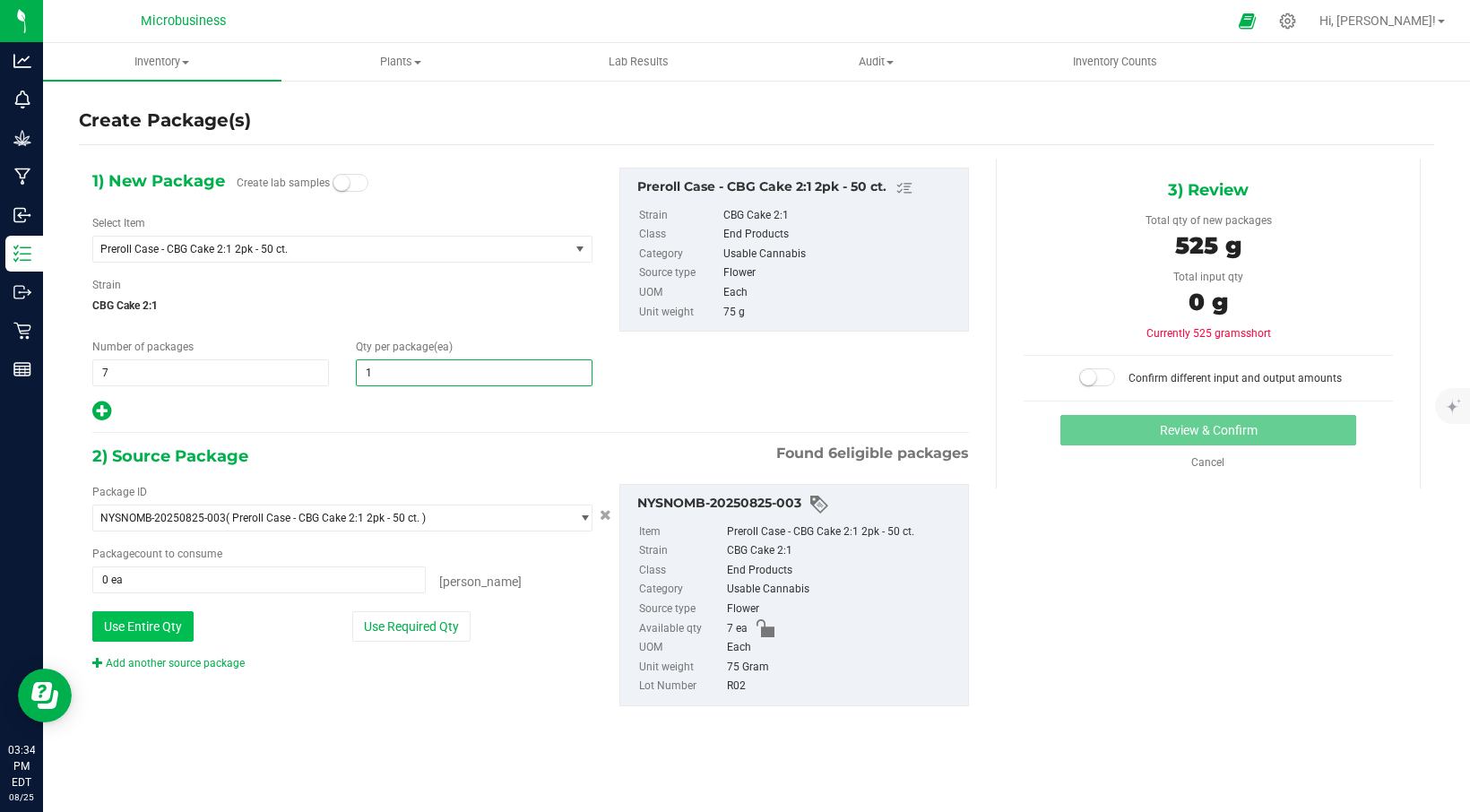
type input "1"
click at [148, 615] on button "Use Entire Qty" at bounding box center [142, 625] width 101 height 31
type input "7 ea"
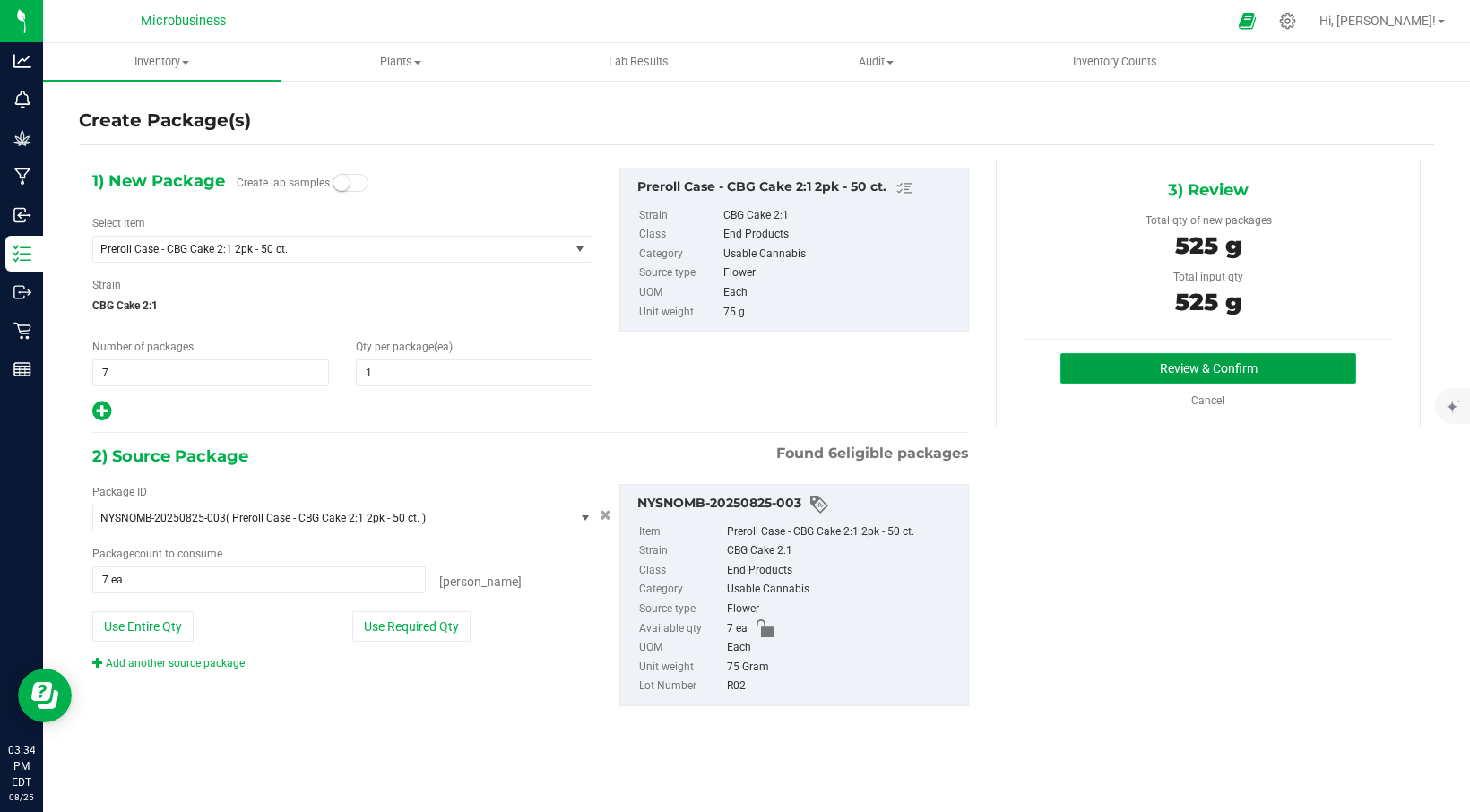
click at [1193, 364] on button "Review & Confirm" at bounding box center [1208, 368] width 295 height 31
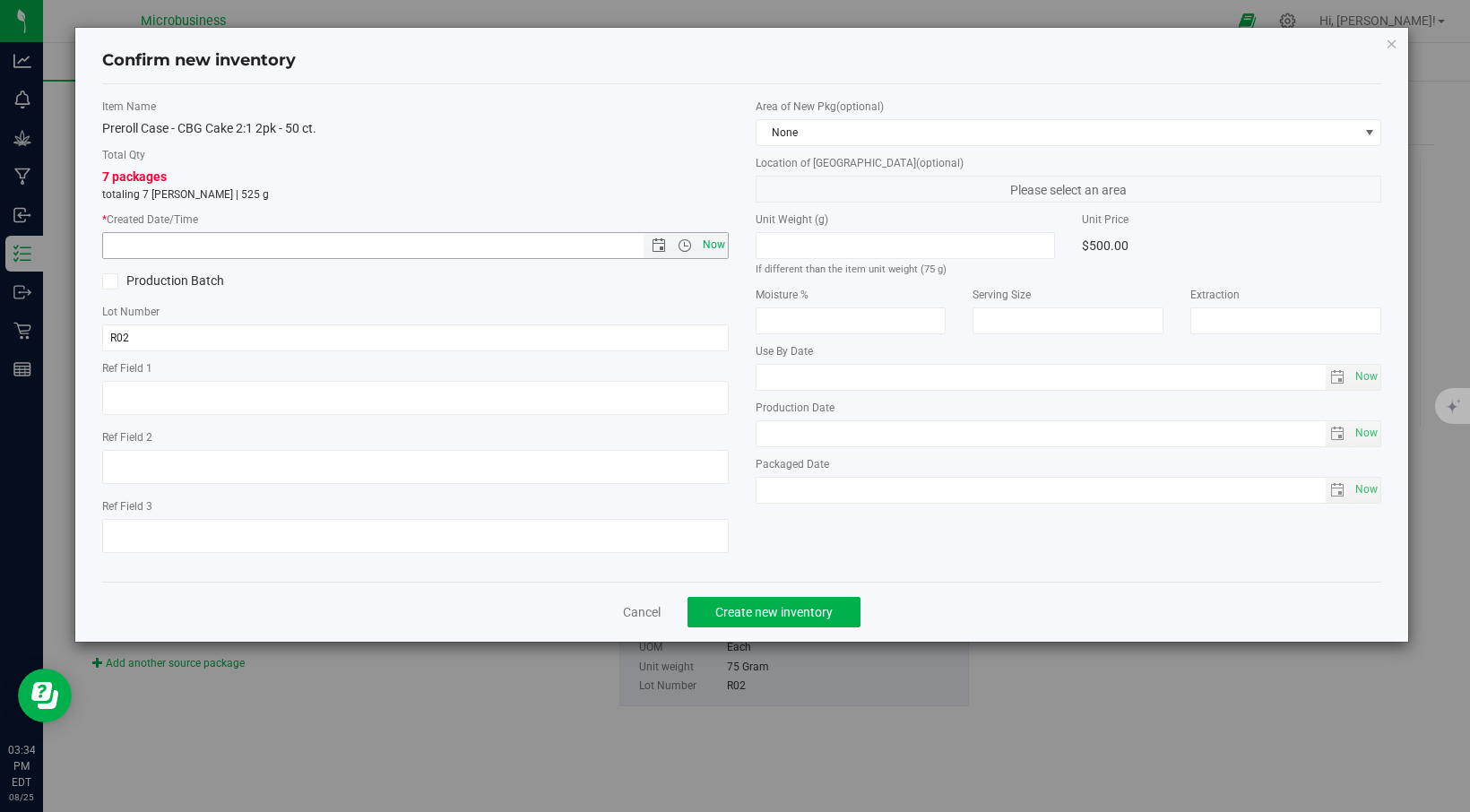
click at [717, 244] on span "Now" at bounding box center [714, 245] width 31 height 26
type input "[DATE] 3:34 PM"
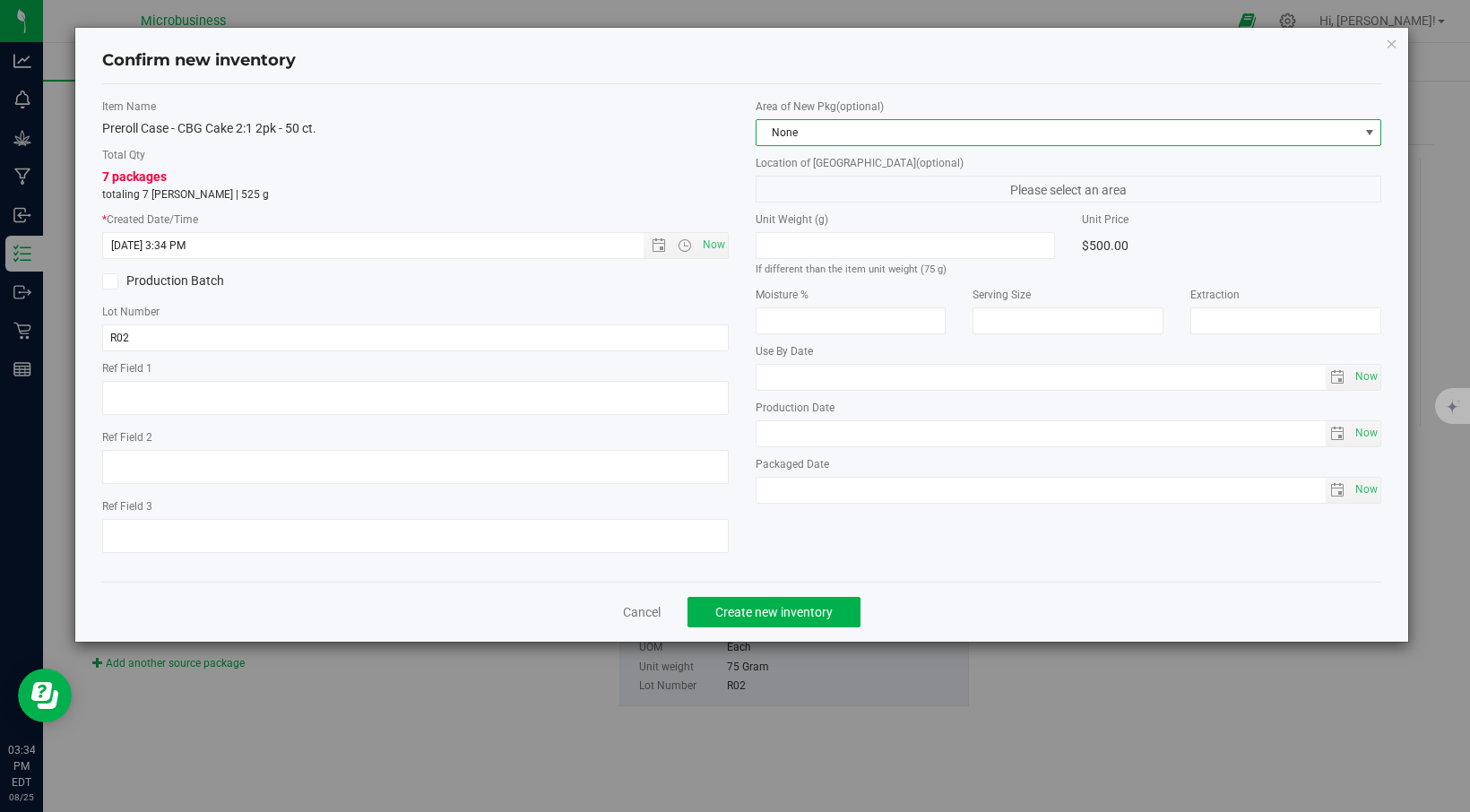
click at [1349, 131] on span "None" at bounding box center [1057, 132] width 602 height 25
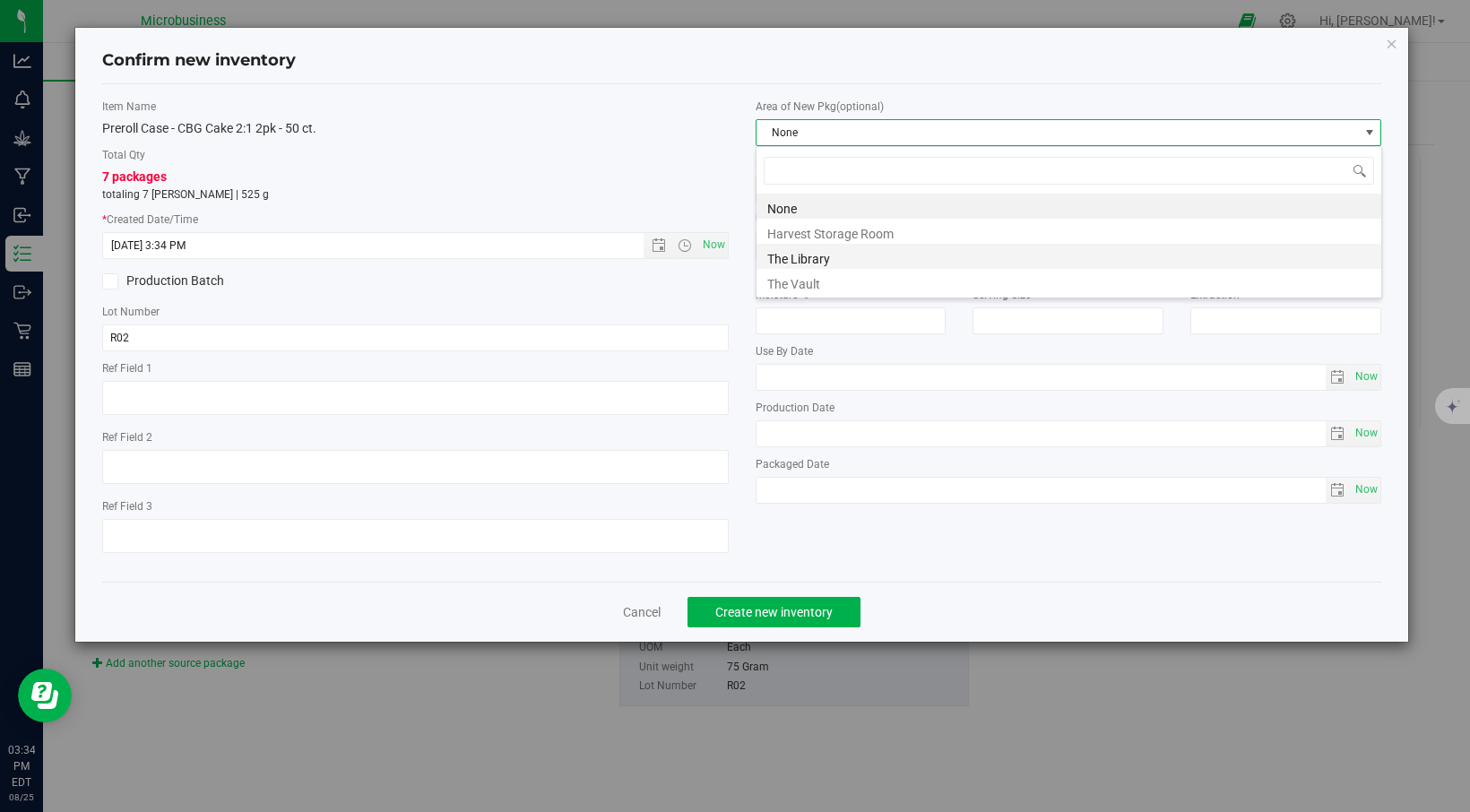
scroll to position [27, 627]
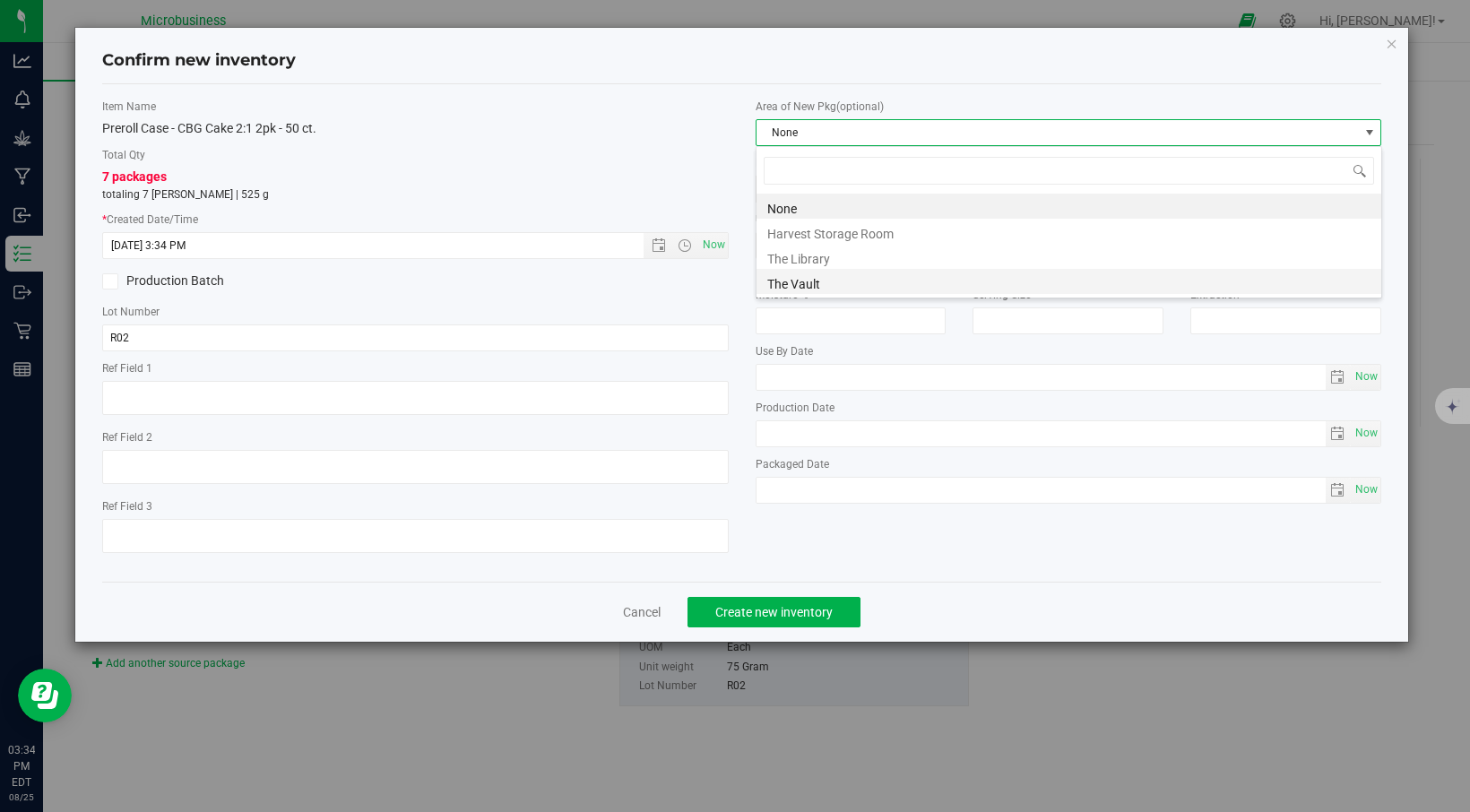
click at [1015, 274] on li "The Vault" at bounding box center [1069, 280] width 625 height 25
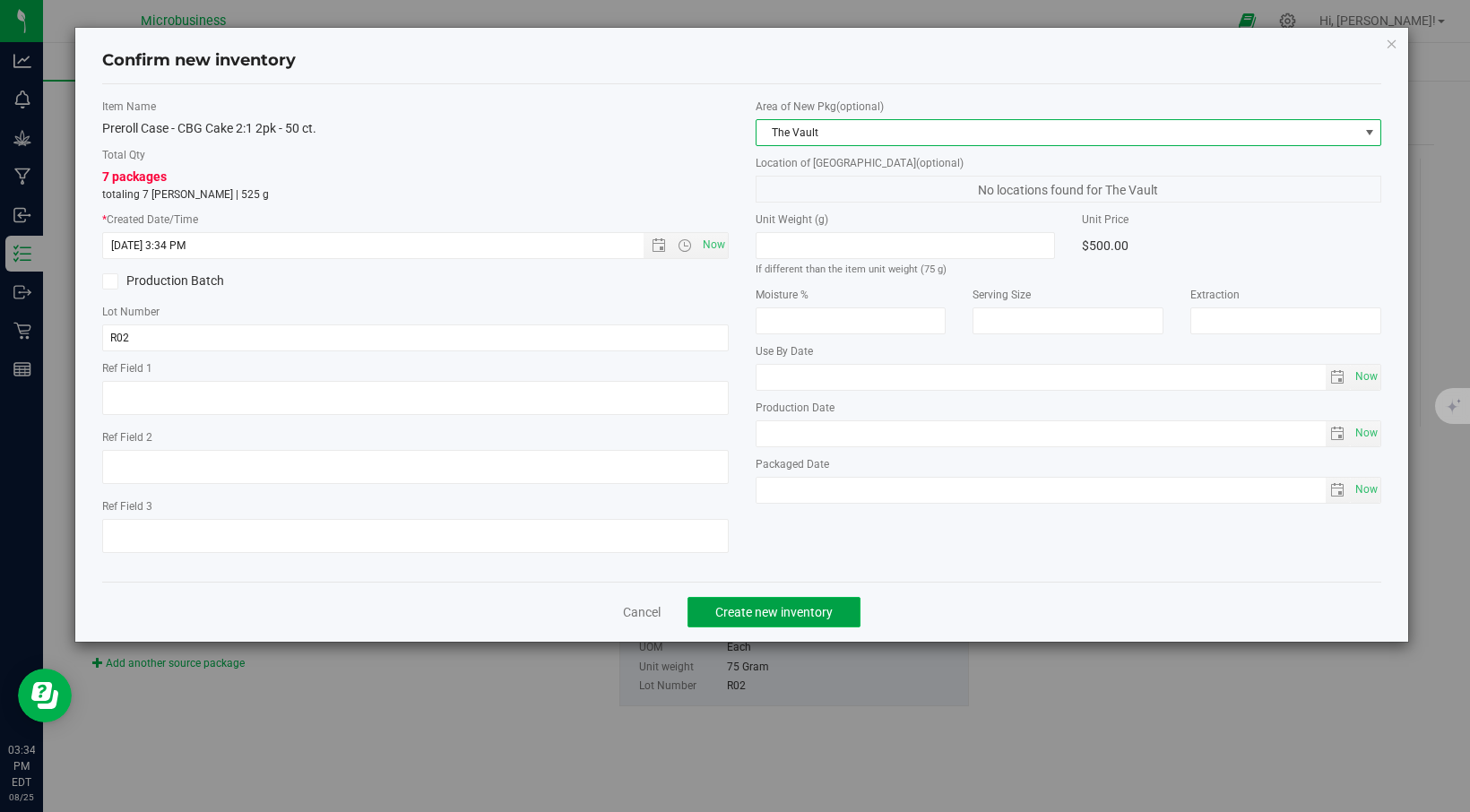
click at [758, 598] on button "Create new inventory" at bounding box center [773, 611] width 173 height 31
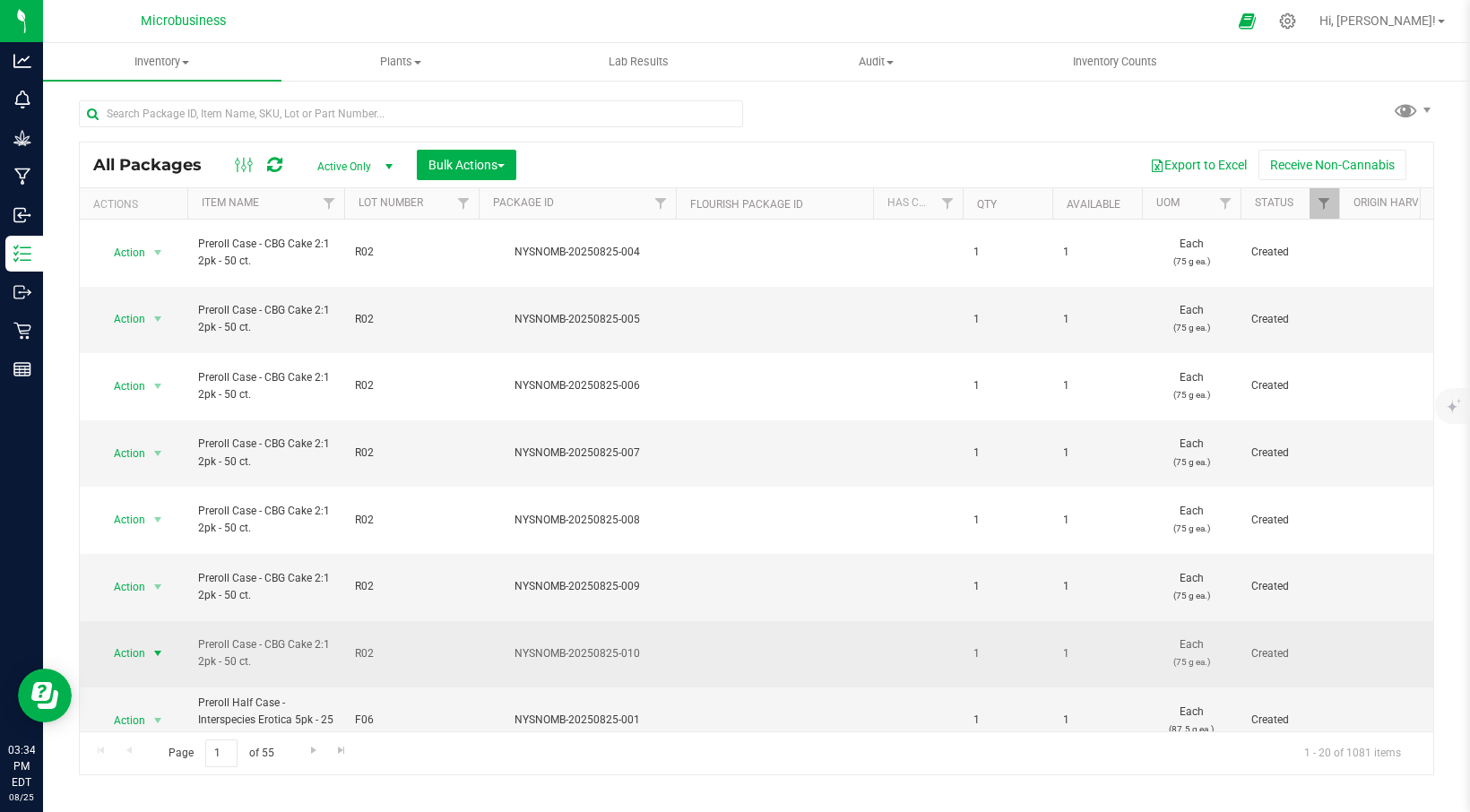
click at [161, 645] on span "select" at bounding box center [158, 652] width 14 height 14
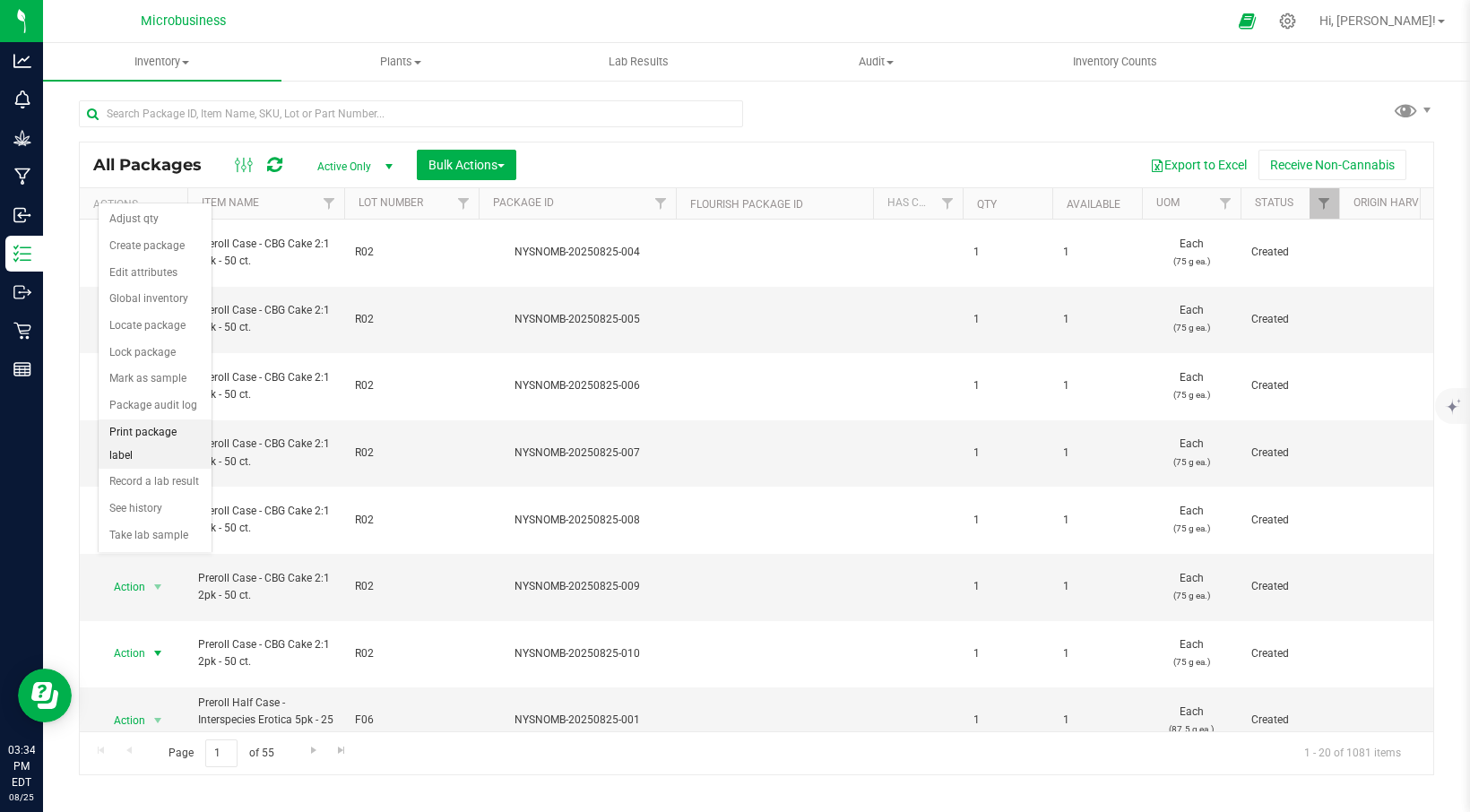
click at [149, 434] on li "Print package label" at bounding box center [155, 443] width 113 height 49
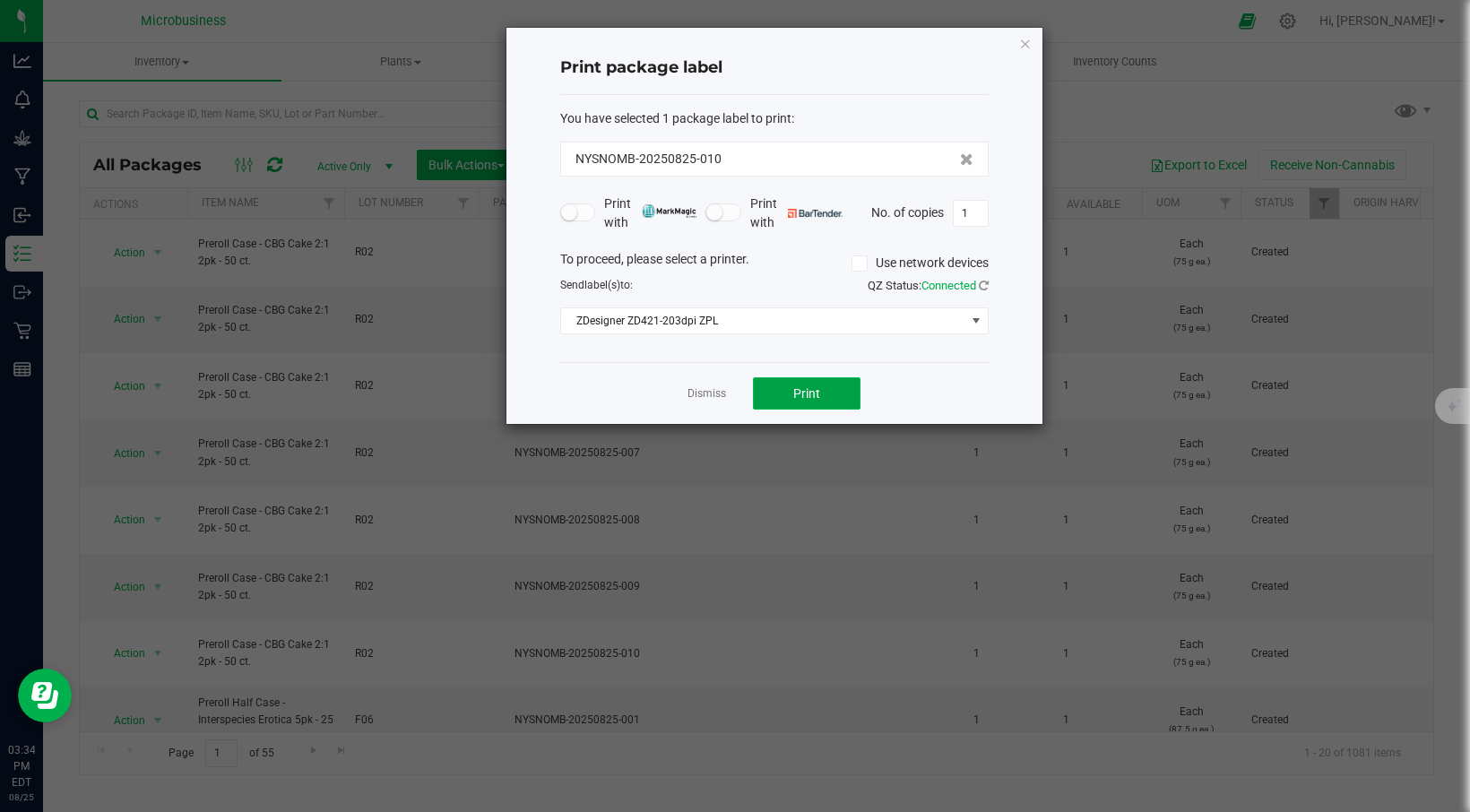
click at [800, 392] on span "Print" at bounding box center [806, 393] width 27 height 14
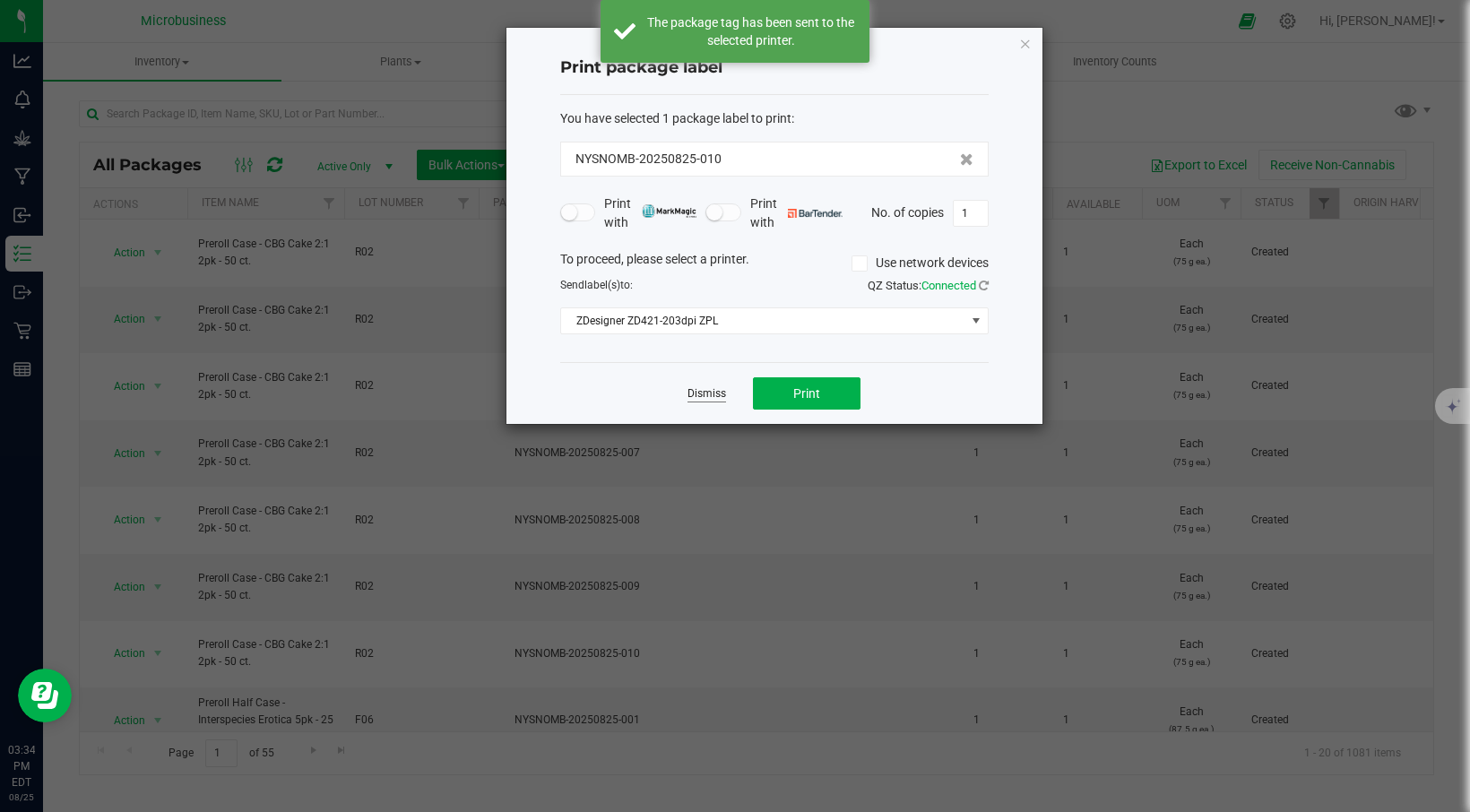
click at [711, 393] on link "Dismiss" at bounding box center [707, 393] width 39 height 15
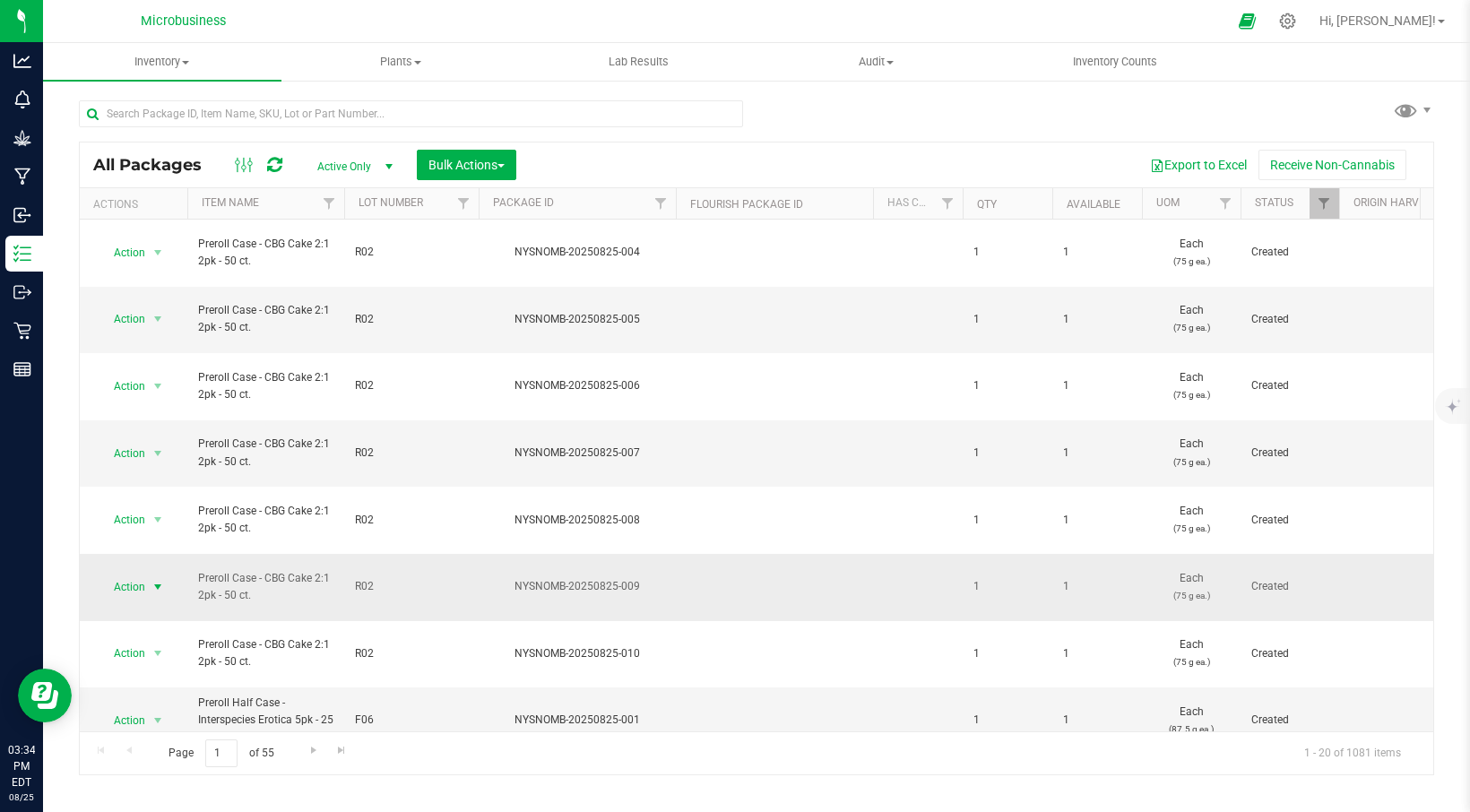
click at [163, 580] on span "select" at bounding box center [158, 587] width 14 height 14
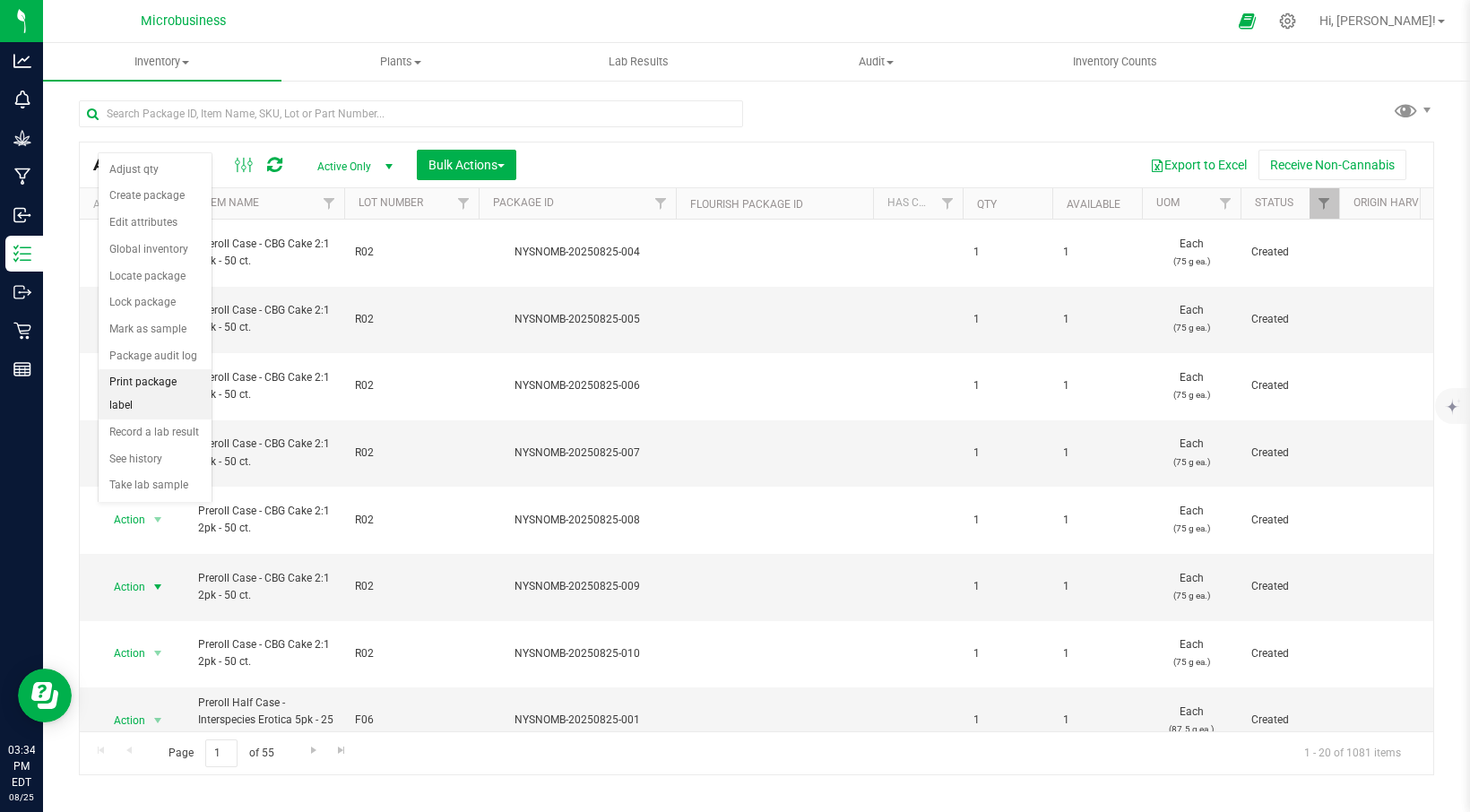
click at [164, 375] on li "Print package label" at bounding box center [155, 393] width 113 height 49
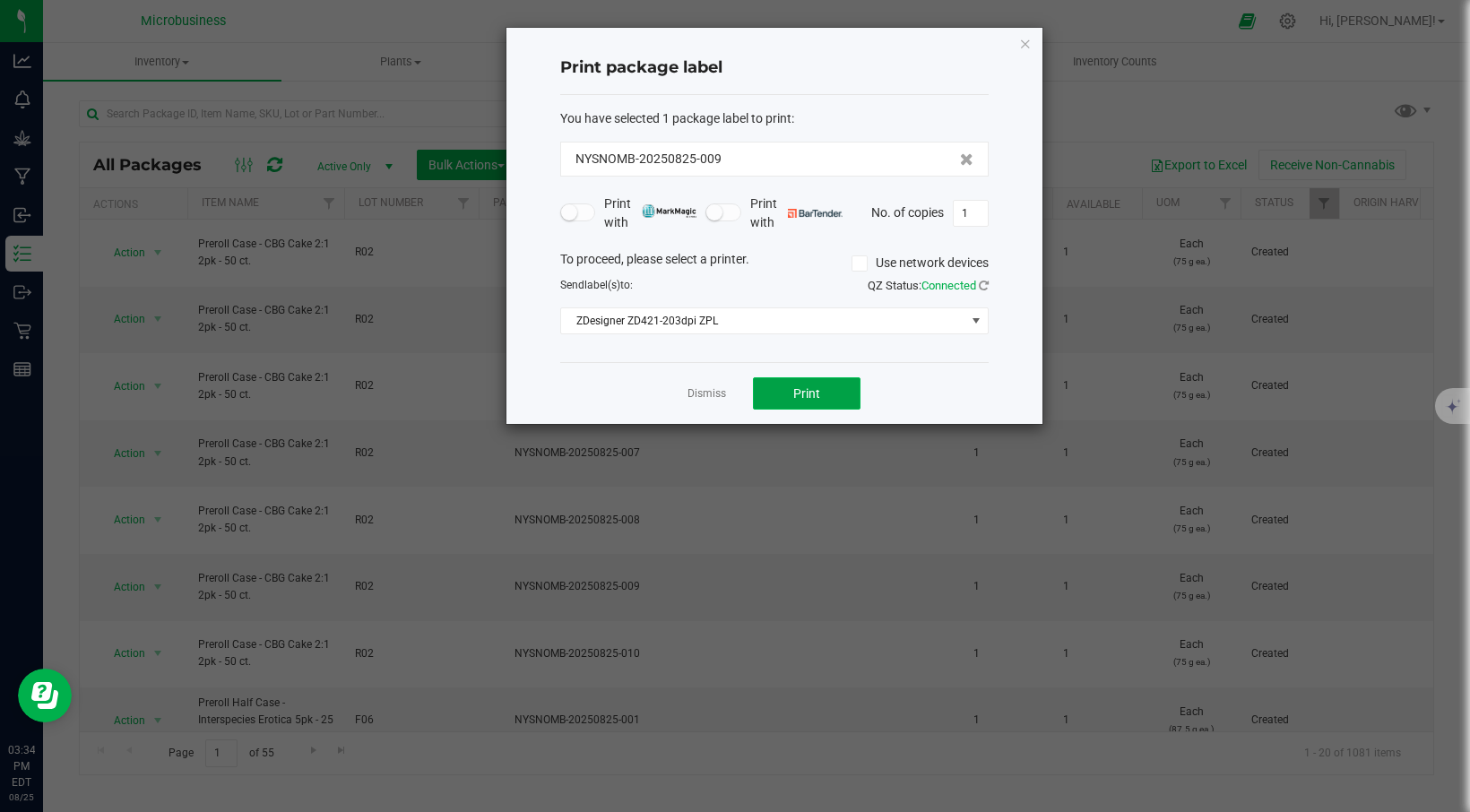
click at [776, 393] on button "Print" at bounding box center [806, 393] width 108 height 32
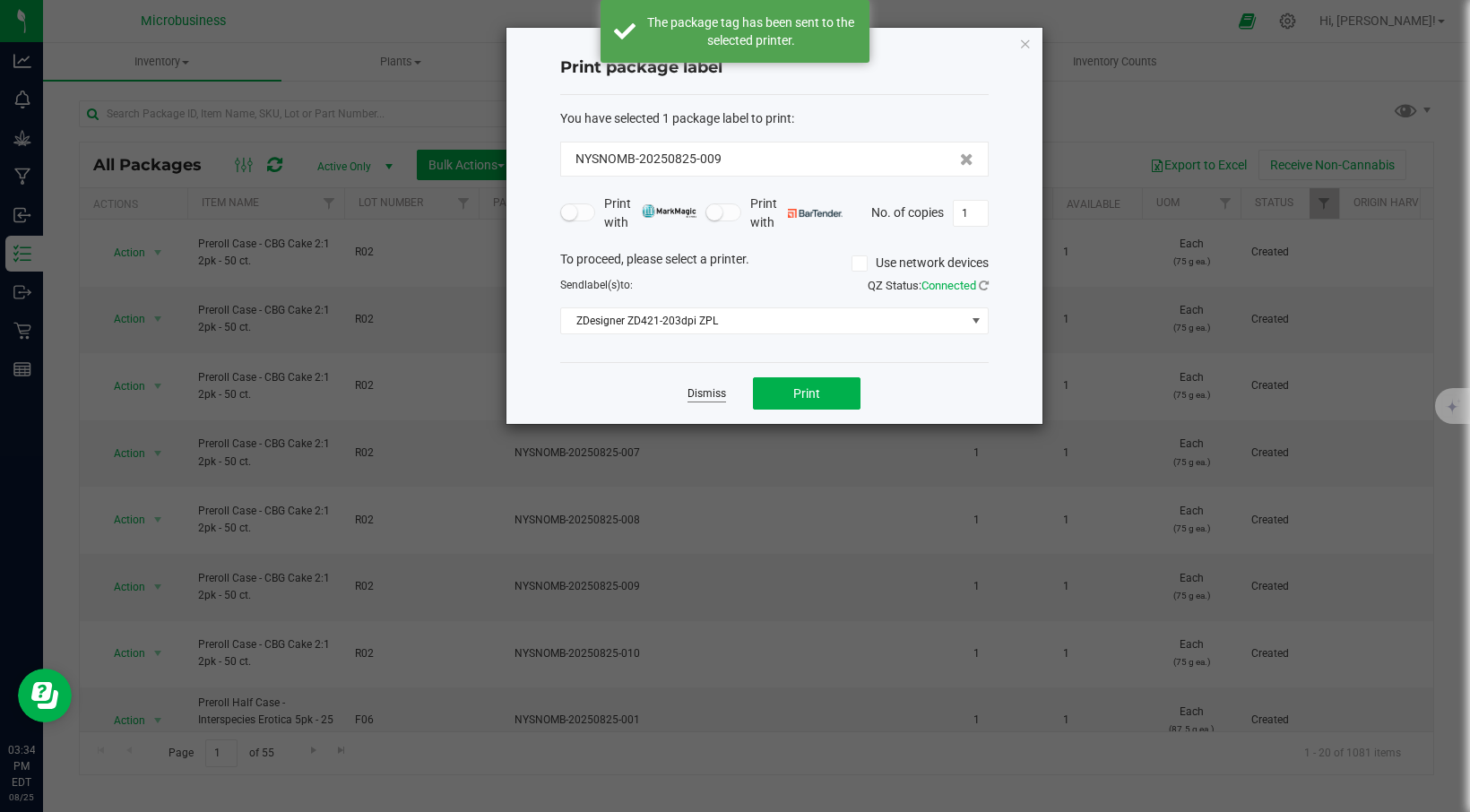
click at [702, 392] on link "Dismiss" at bounding box center [707, 393] width 39 height 15
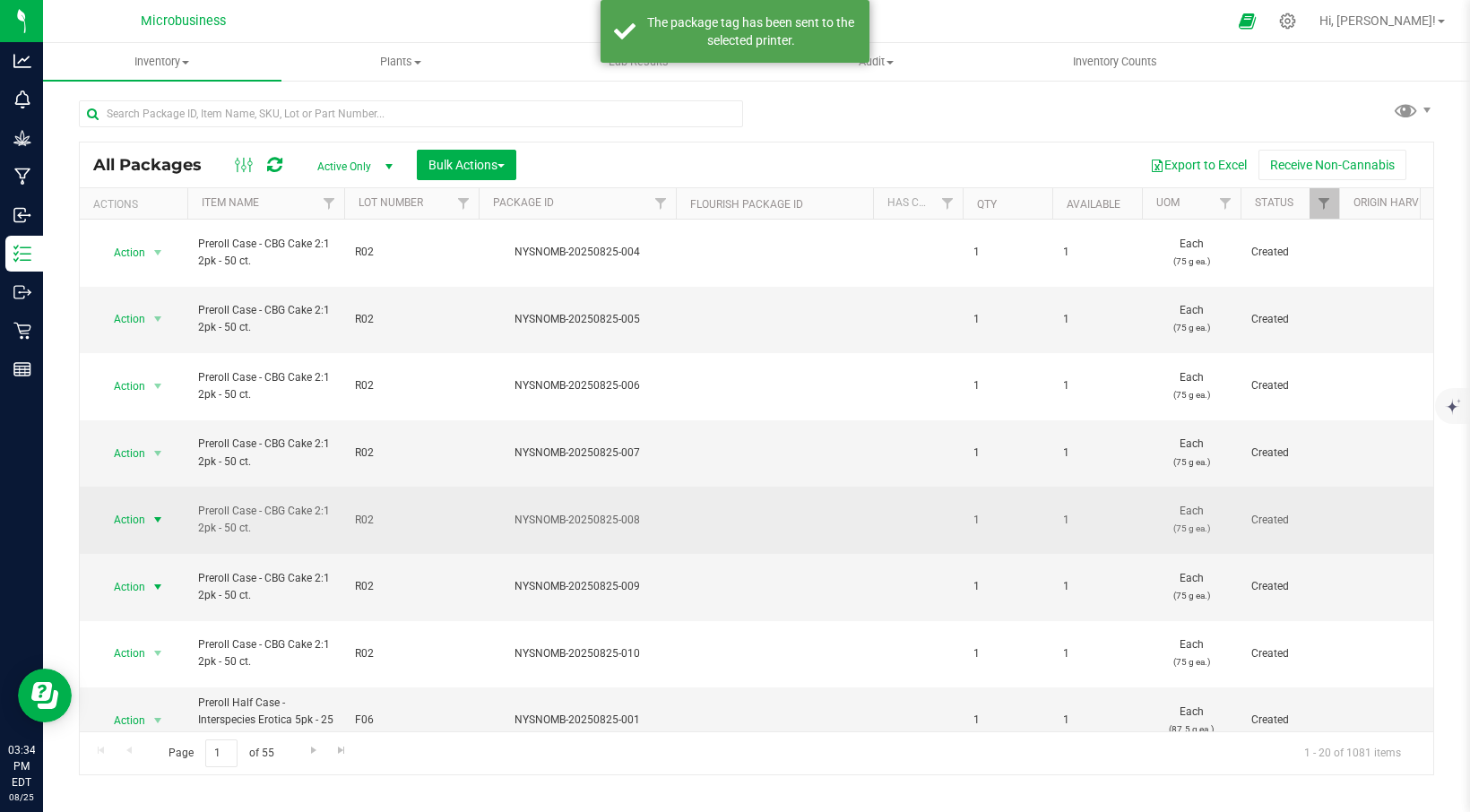
click at [149, 507] on span "select" at bounding box center [158, 519] width 22 height 25
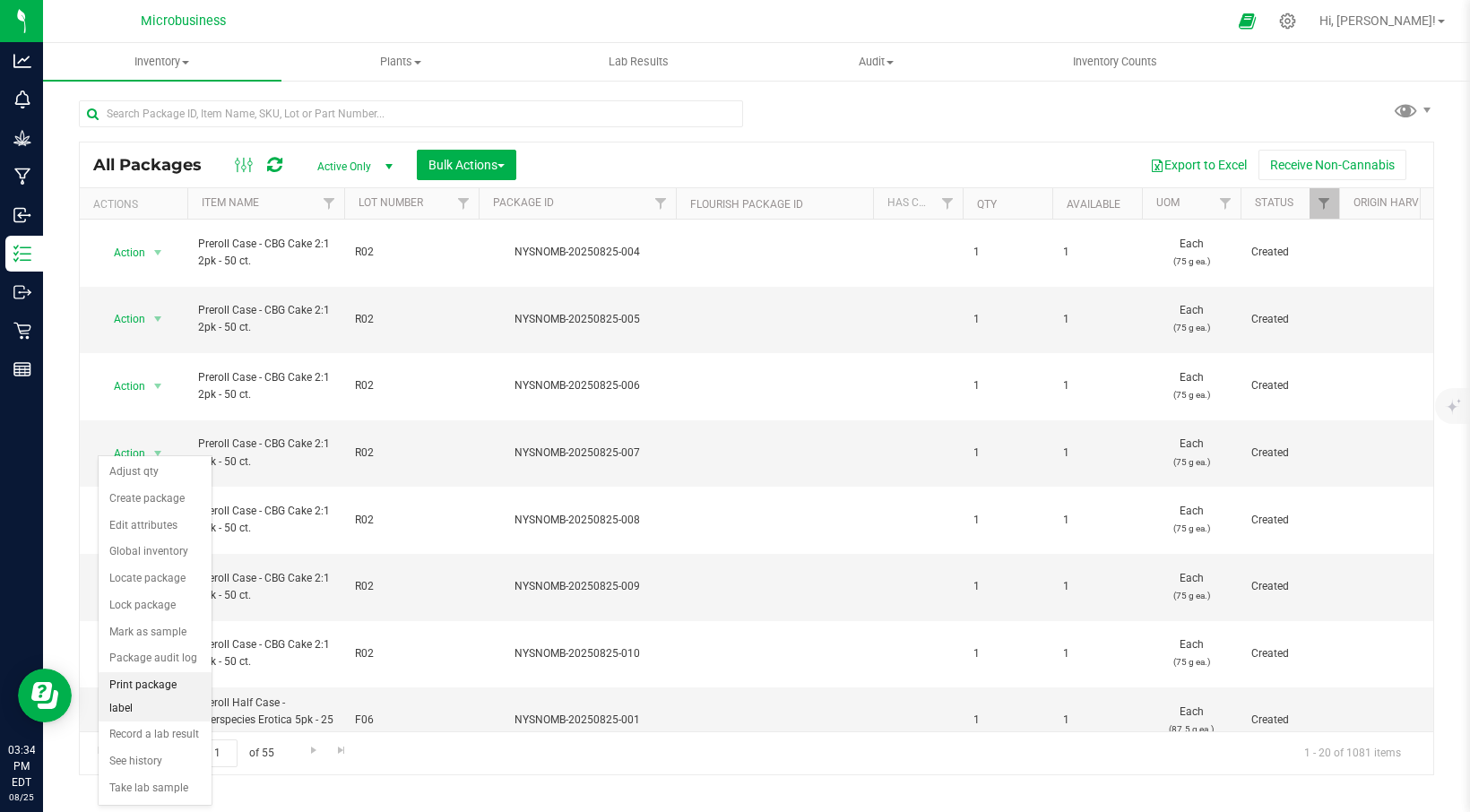
click at [141, 677] on li "Print package label" at bounding box center [155, 696] width 113 height 49
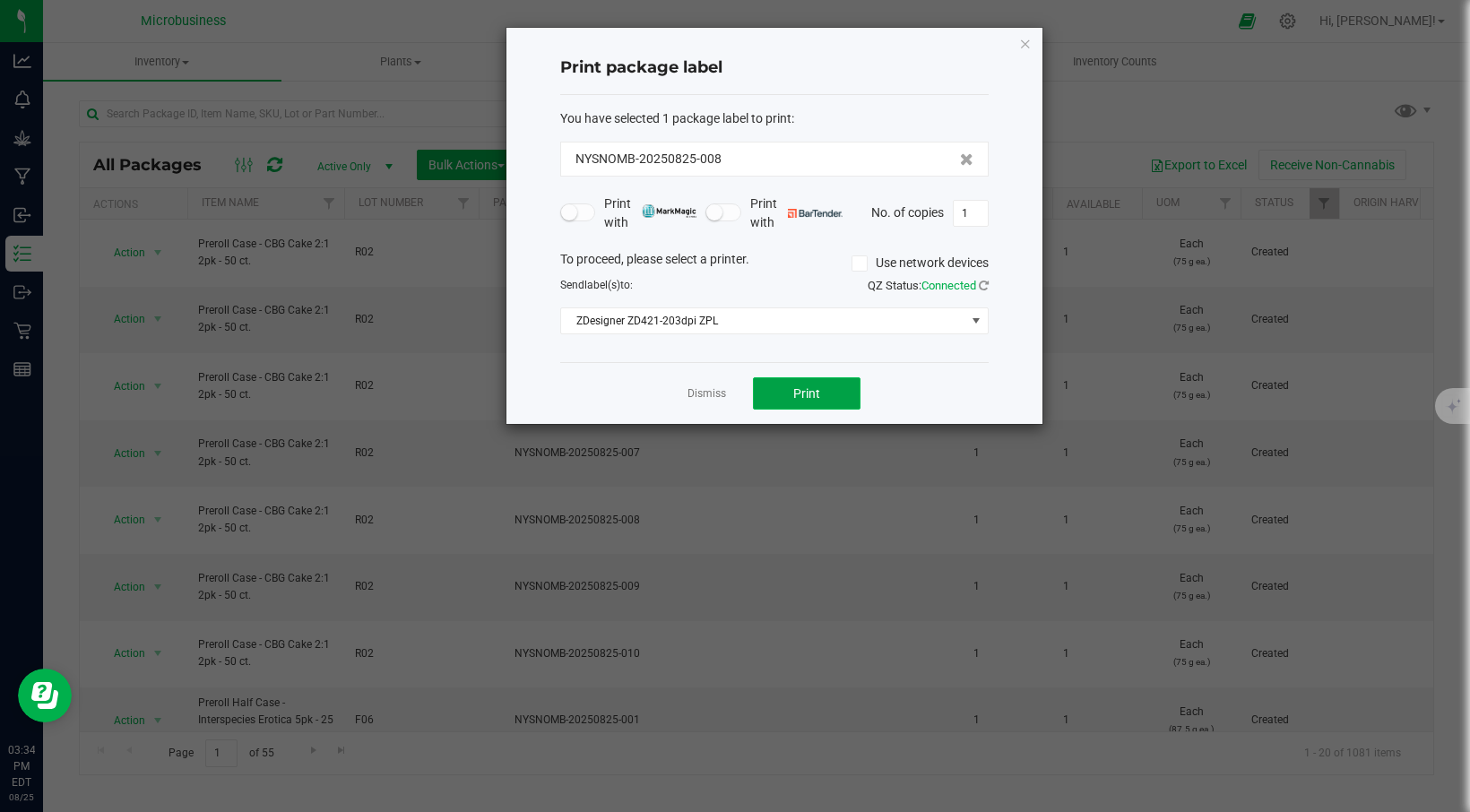
click at [810, 399] on span "Print" at bounding box center [806, 393] width 27 height 14
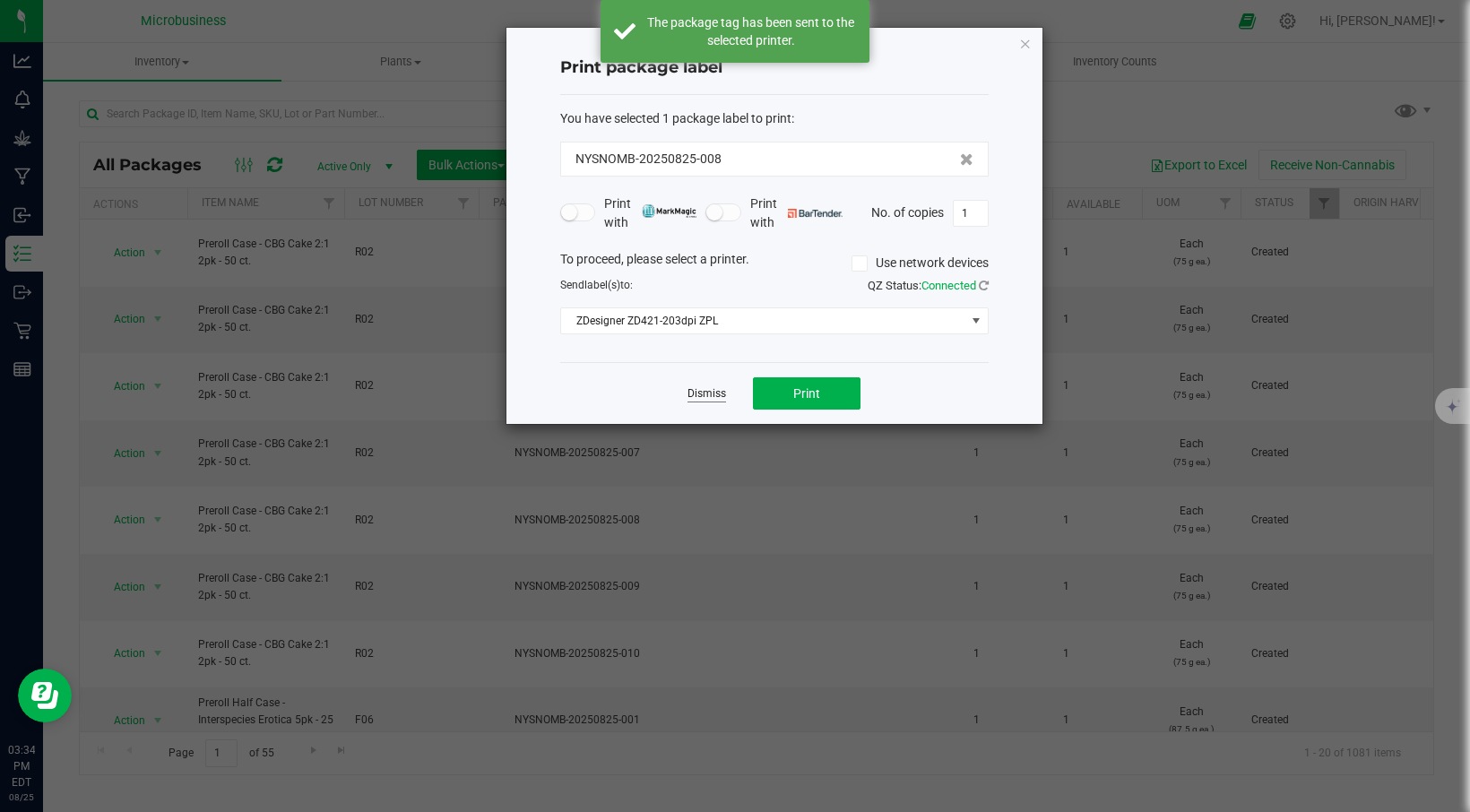
click at [714, 394] on link "Dismiss" at bounding box center [707, 393] width 39 height 15
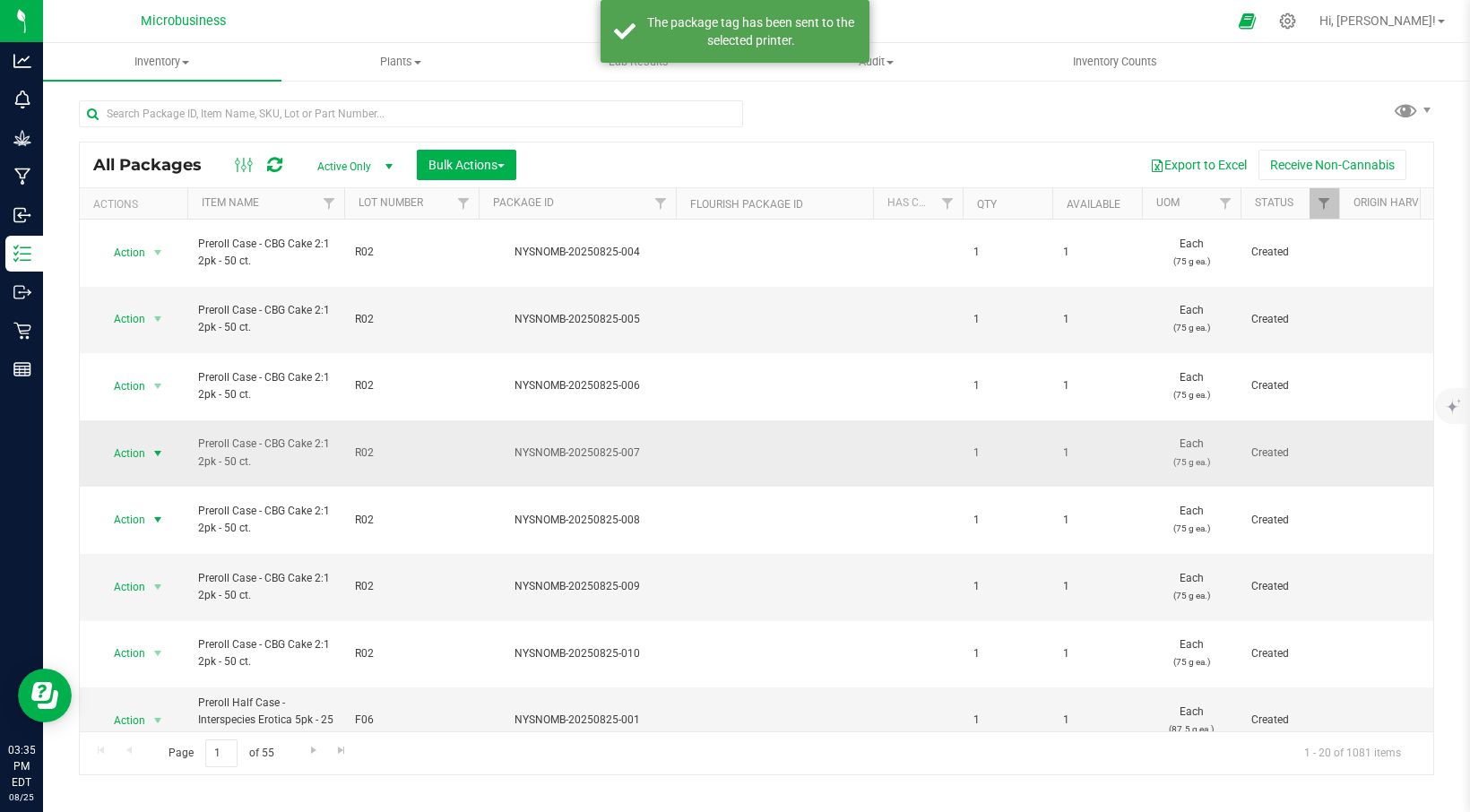
click at [163, 446] on span "select" at bounding box center [158, 453] width 14 height 14
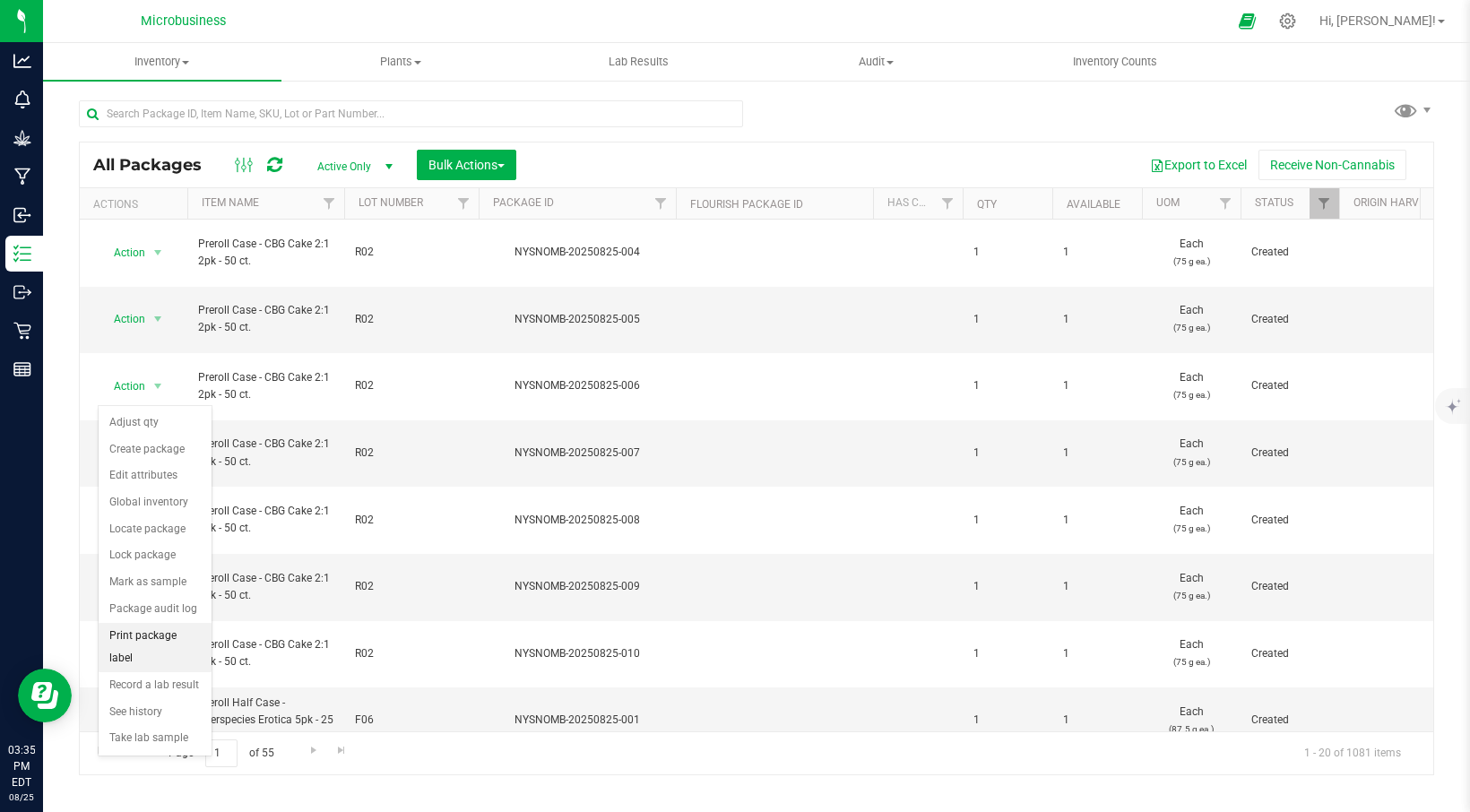
click at [158, 628] on li "Print package label" at bounding box center [155, 646] width 113 height 49
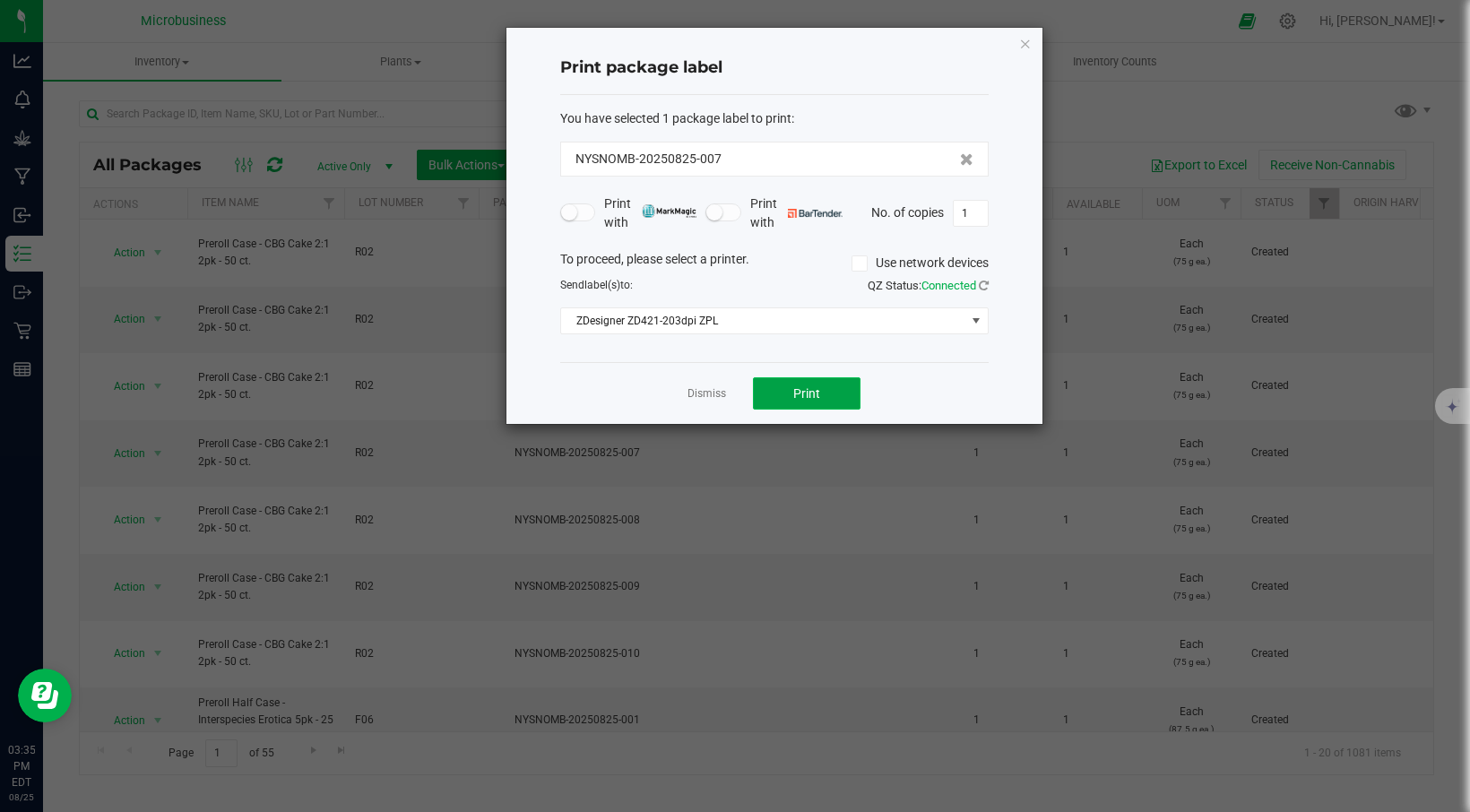
click at [821, 400] on button "Print" at bounding box center [806, 393] width 108 height 32
click at [710, 398] on link "Dismiss" at bounding box center [707, 393] width 39 height 15
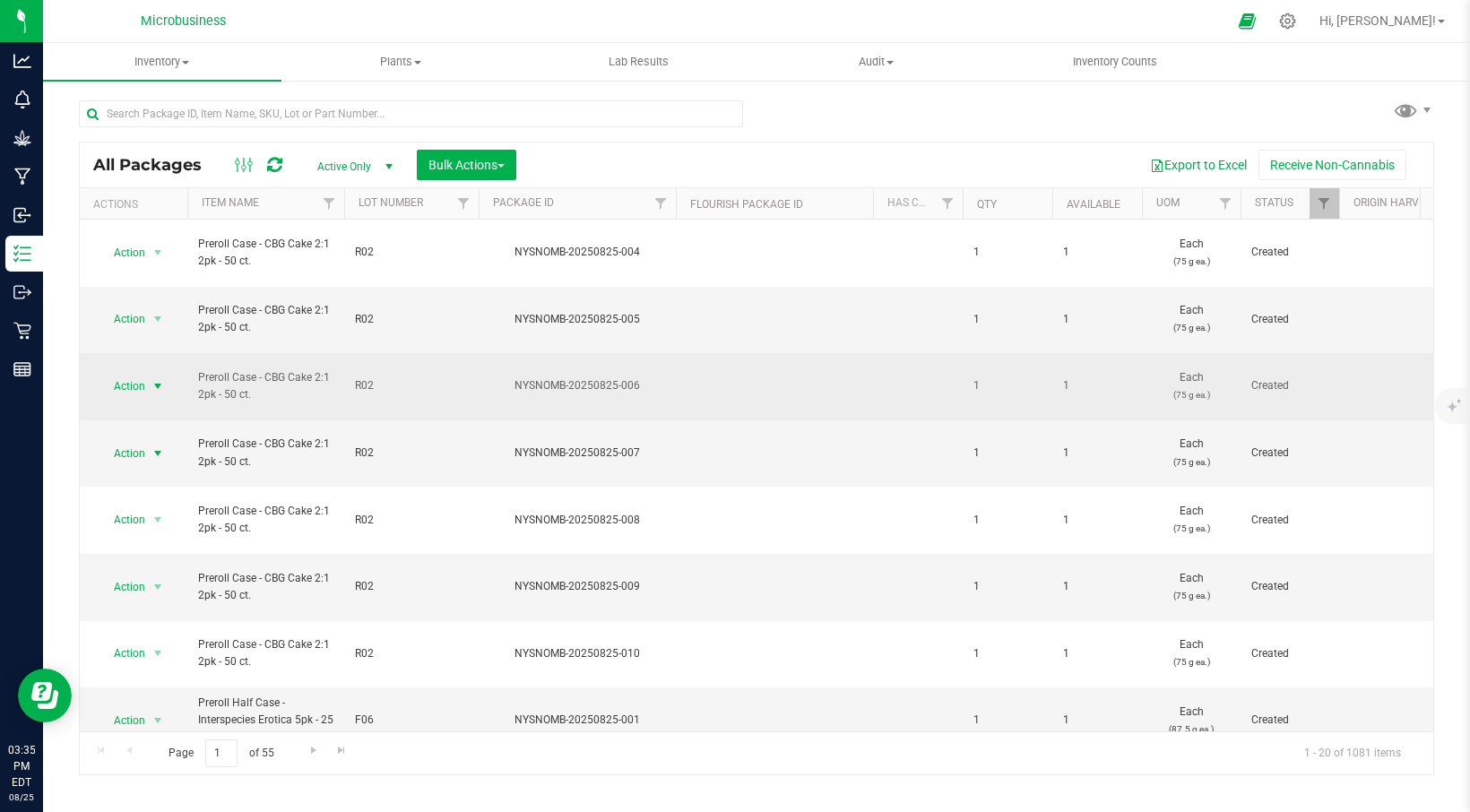
click at [153, 379] on span "select" at bounding box center [158, 386] width 14 height 14
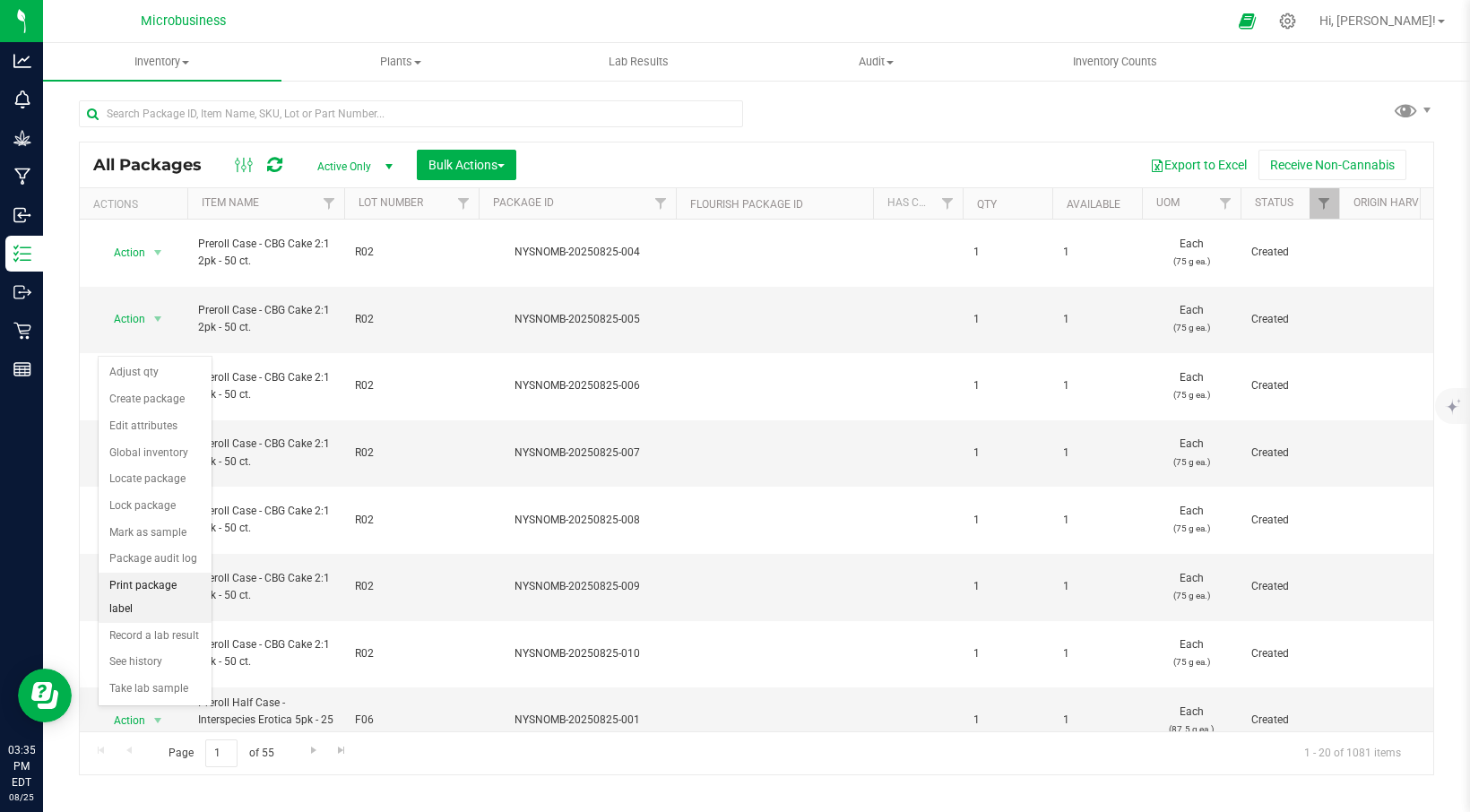
click at [166, 590] on li "Print package label" at bounding box center [155, 597] width 113 height 49
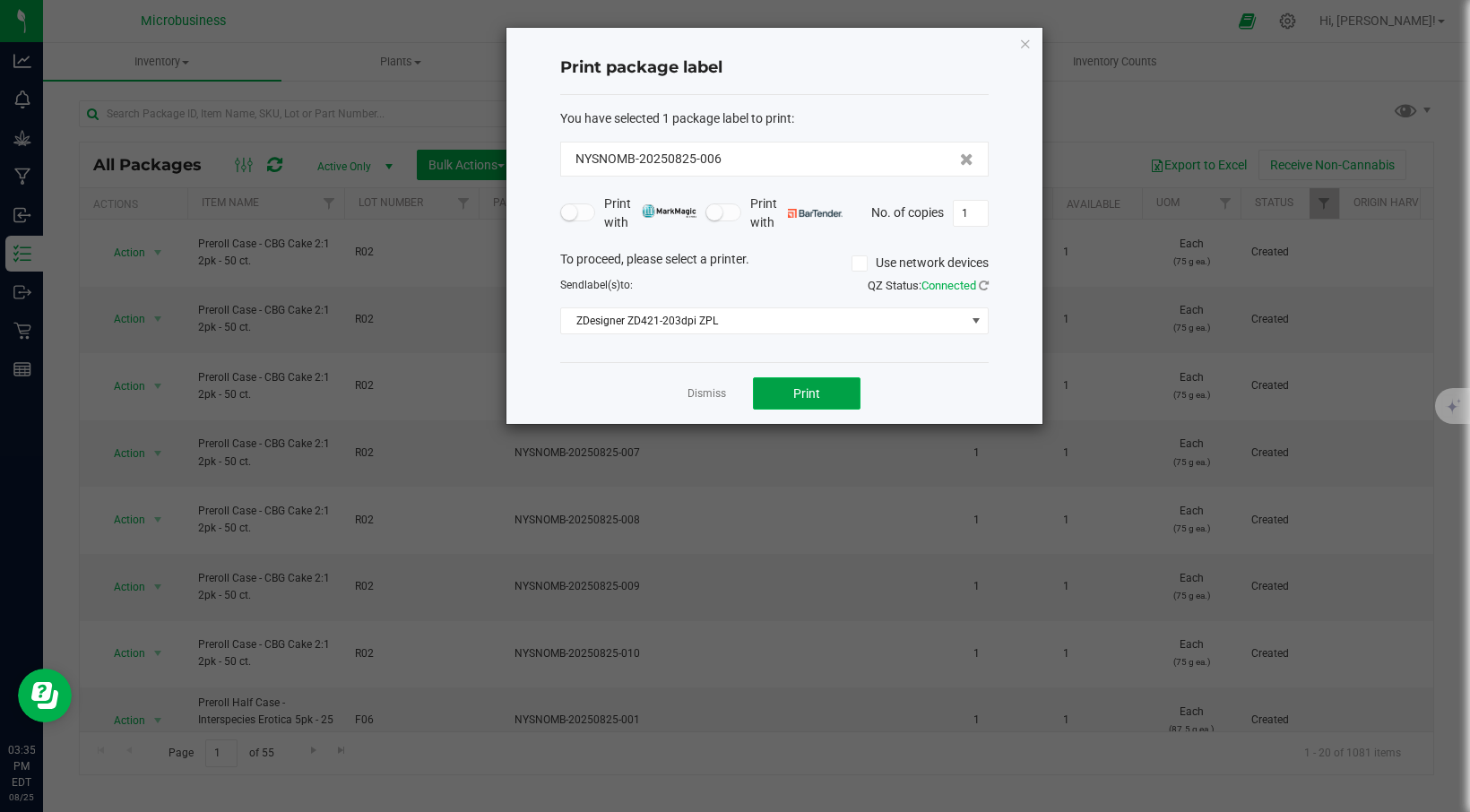
click at [776, 403] on button "Print" at bounding box center [806, 393] width 108 height 32
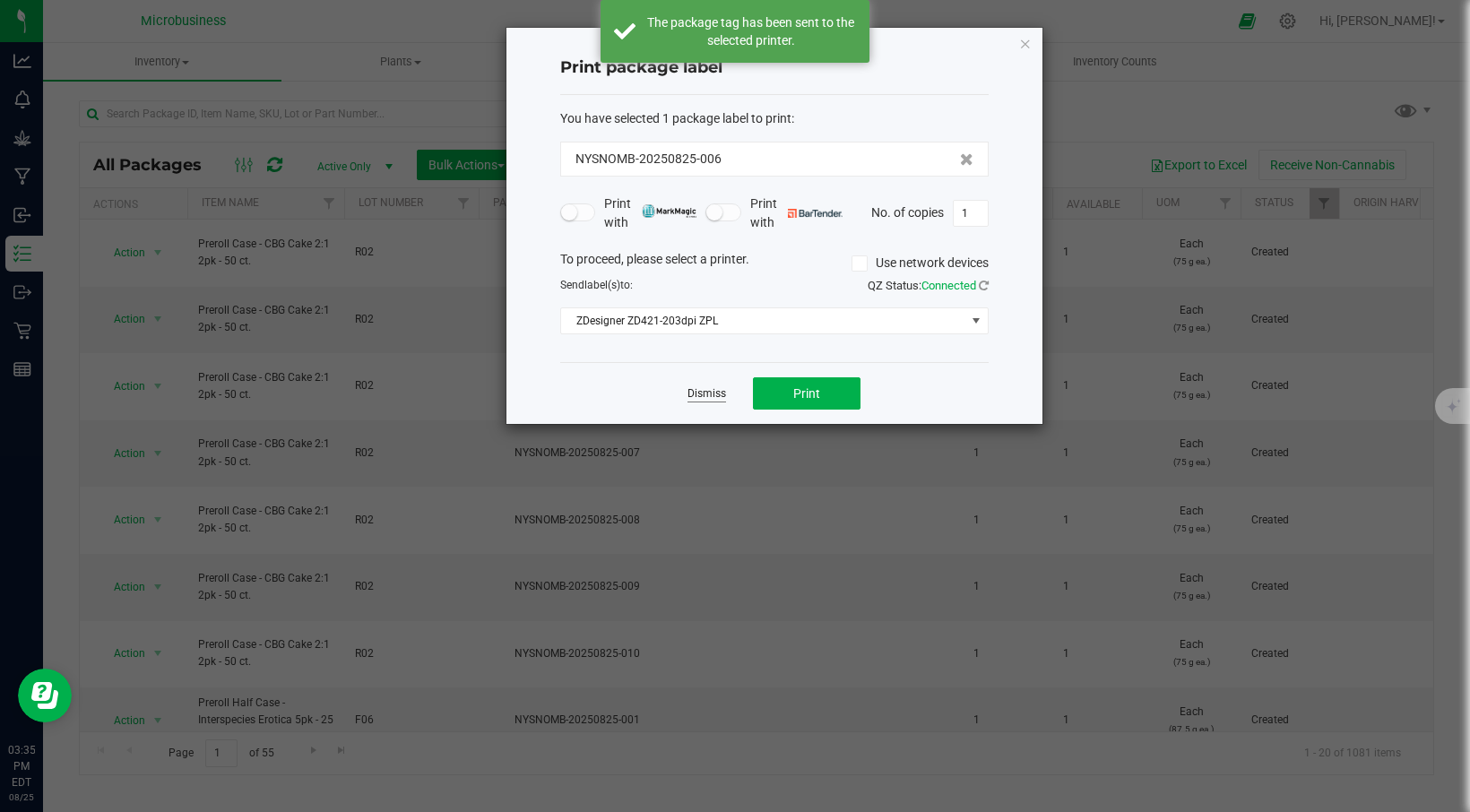
click at [711, 392] on link "Dismiss" at bounding box center [707, 393] width 39 height 15
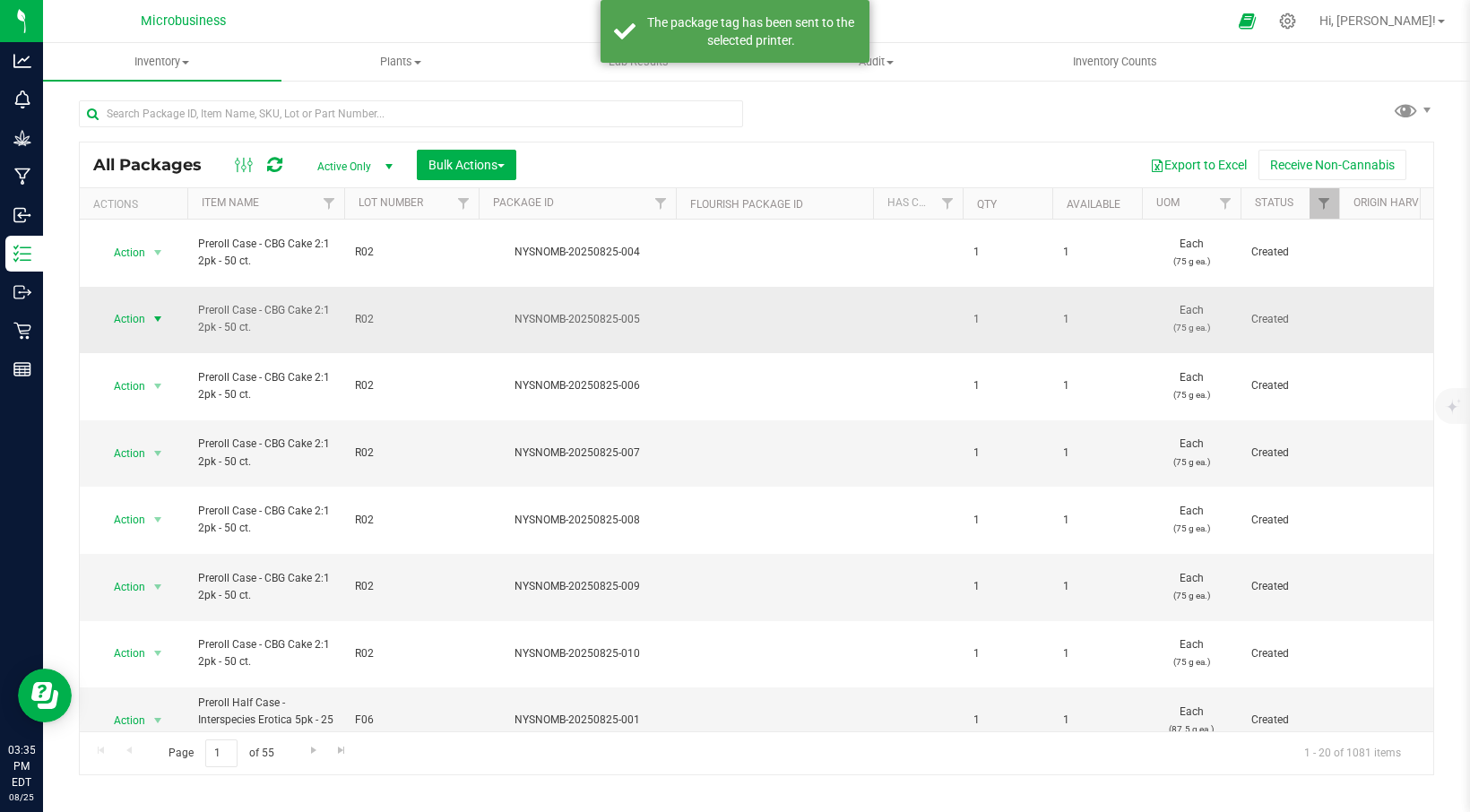
click at [158, 312] on span "select" at bounding box center [158, 319] width 14 height 14
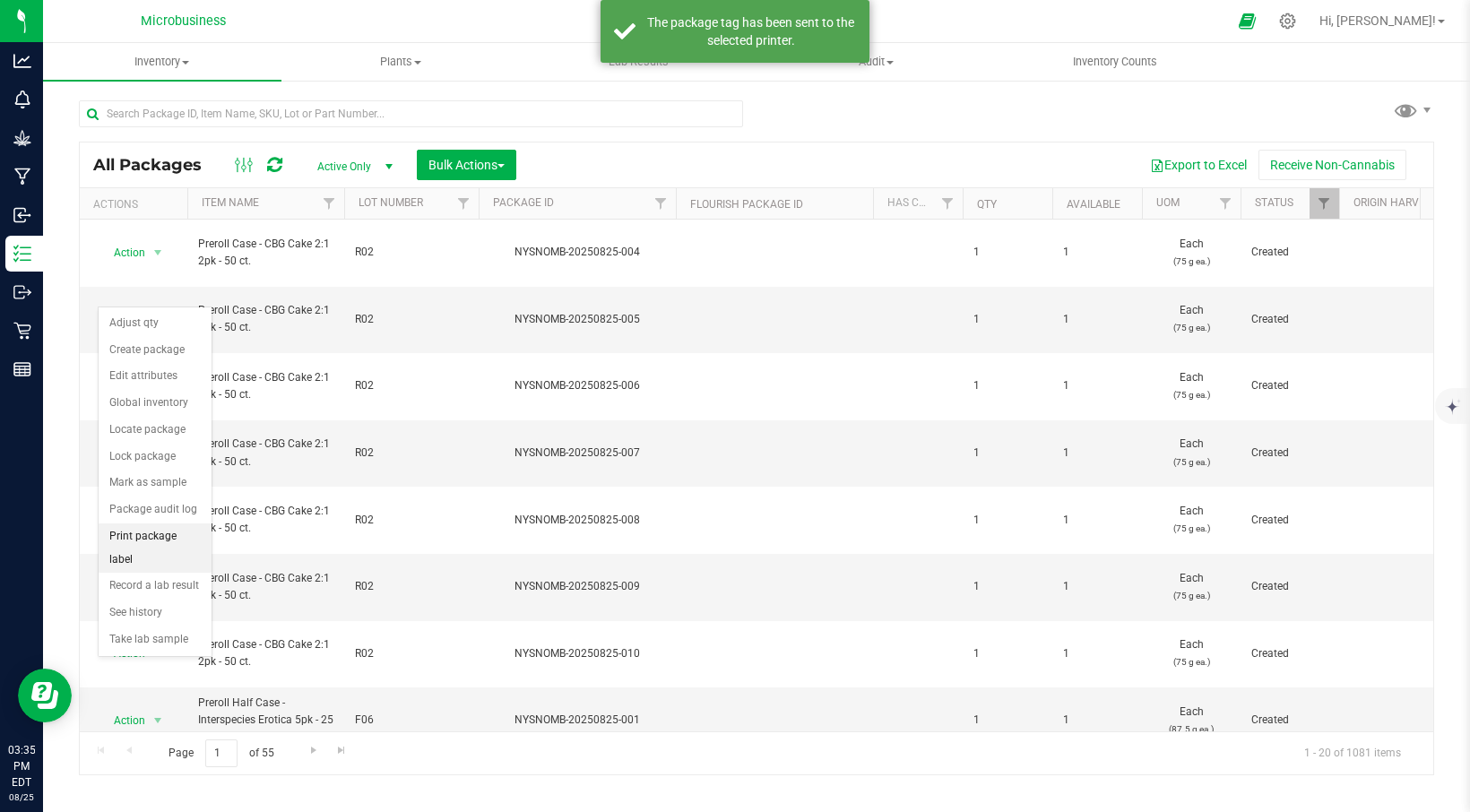
click at [152, 539] on li "Print package label" at bounding box center [155, 547] width 113 height 49
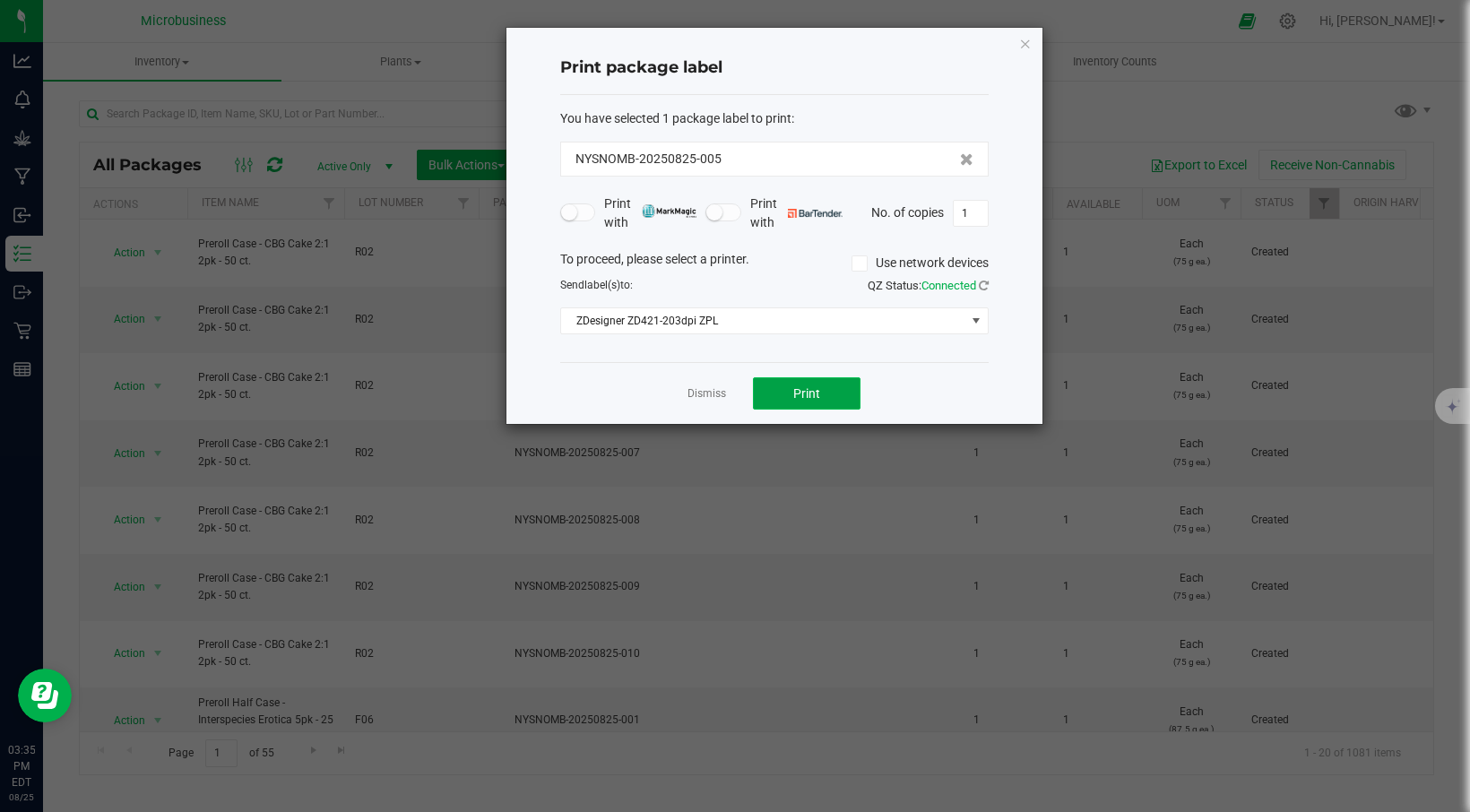
click at [776, 400] on button "Print" at bounding box center [806, 393] width 108 height 32
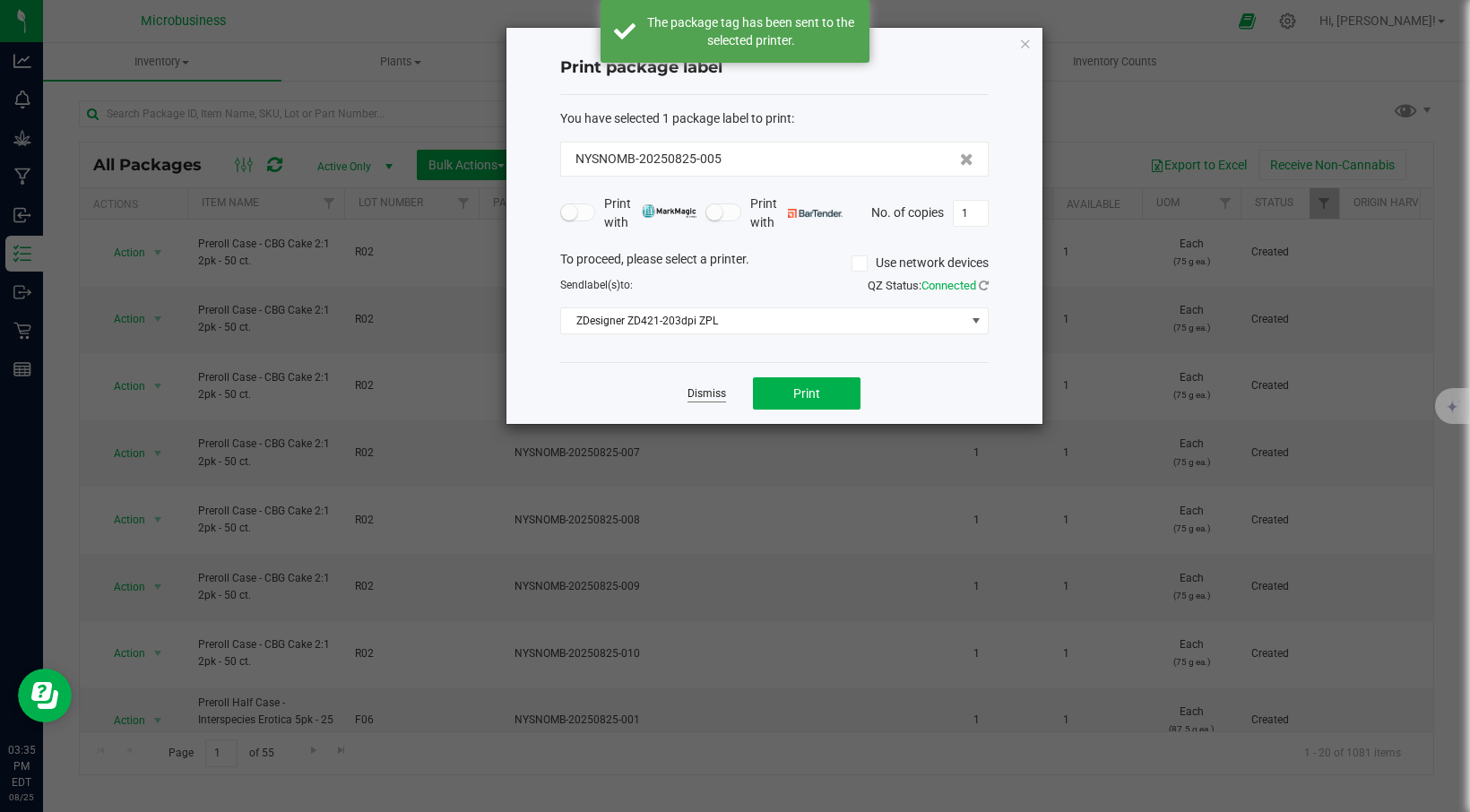
click at [712, 395] on link "Dismiss" at bounding box center [707, 393] width 39 height 15
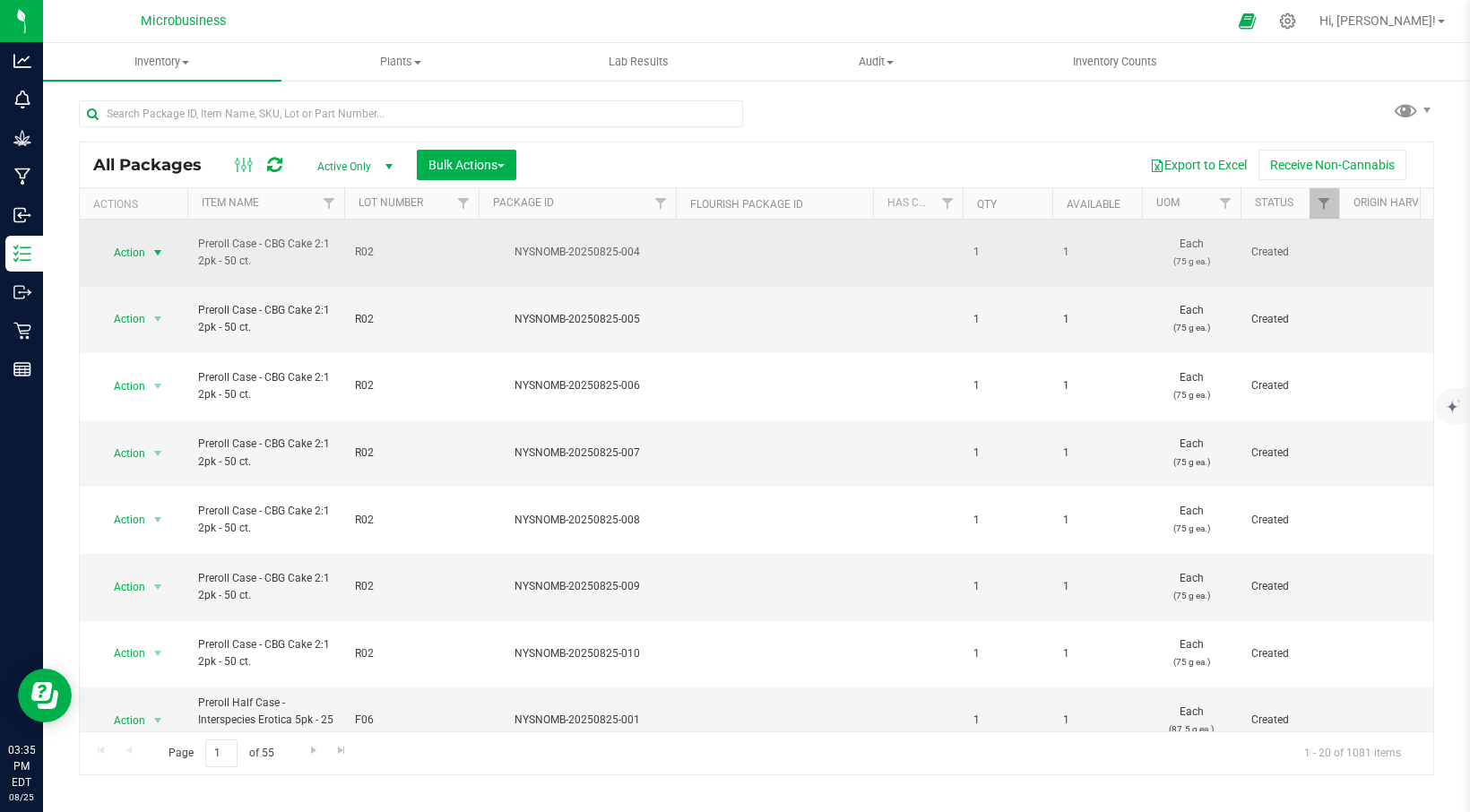
click at [163, 248] on span "select" at bounding box center [158, 252] width 14 height 14
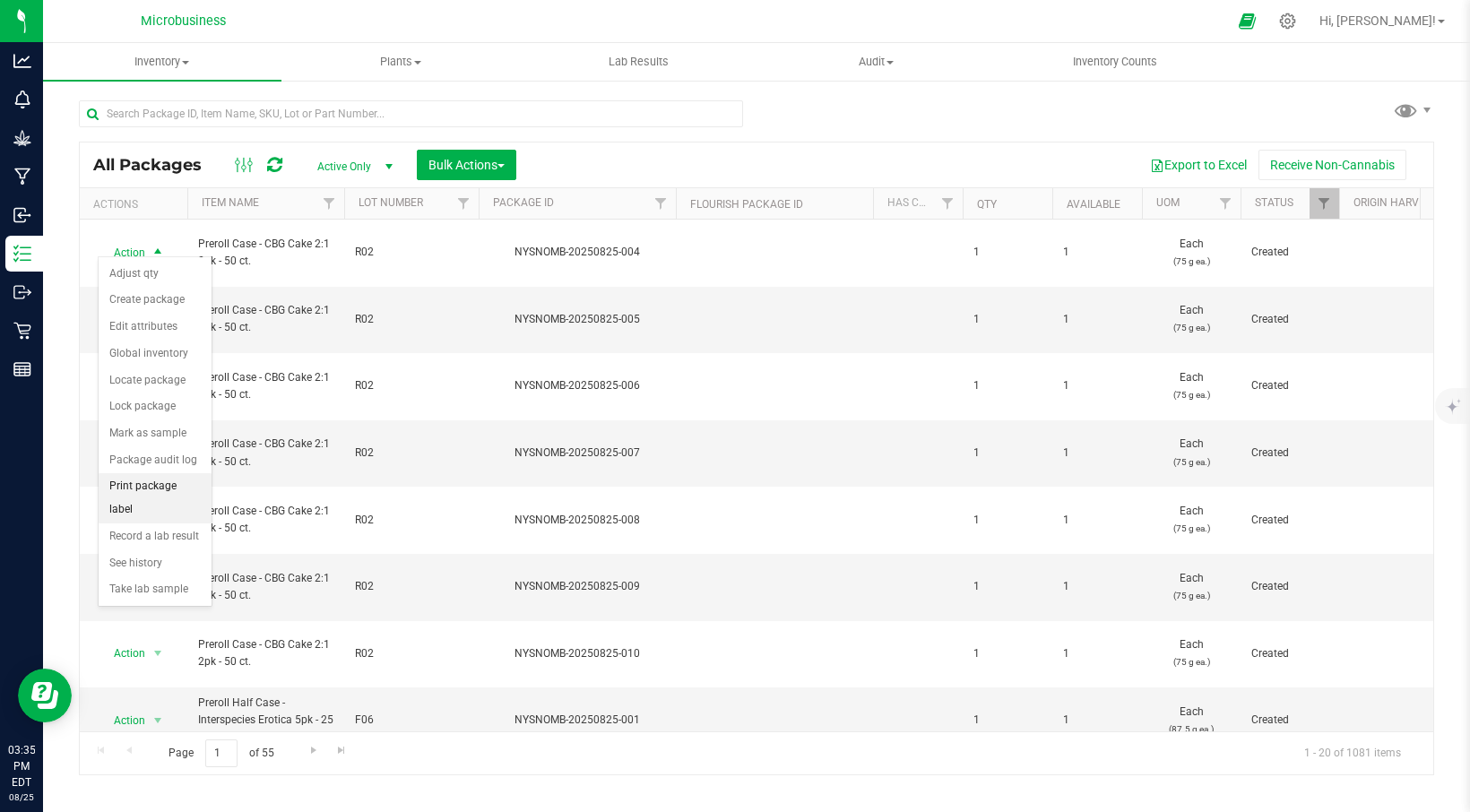
click at [158, 486] on li "Print package label" at bounding box center [155, 497] width 113 height 49
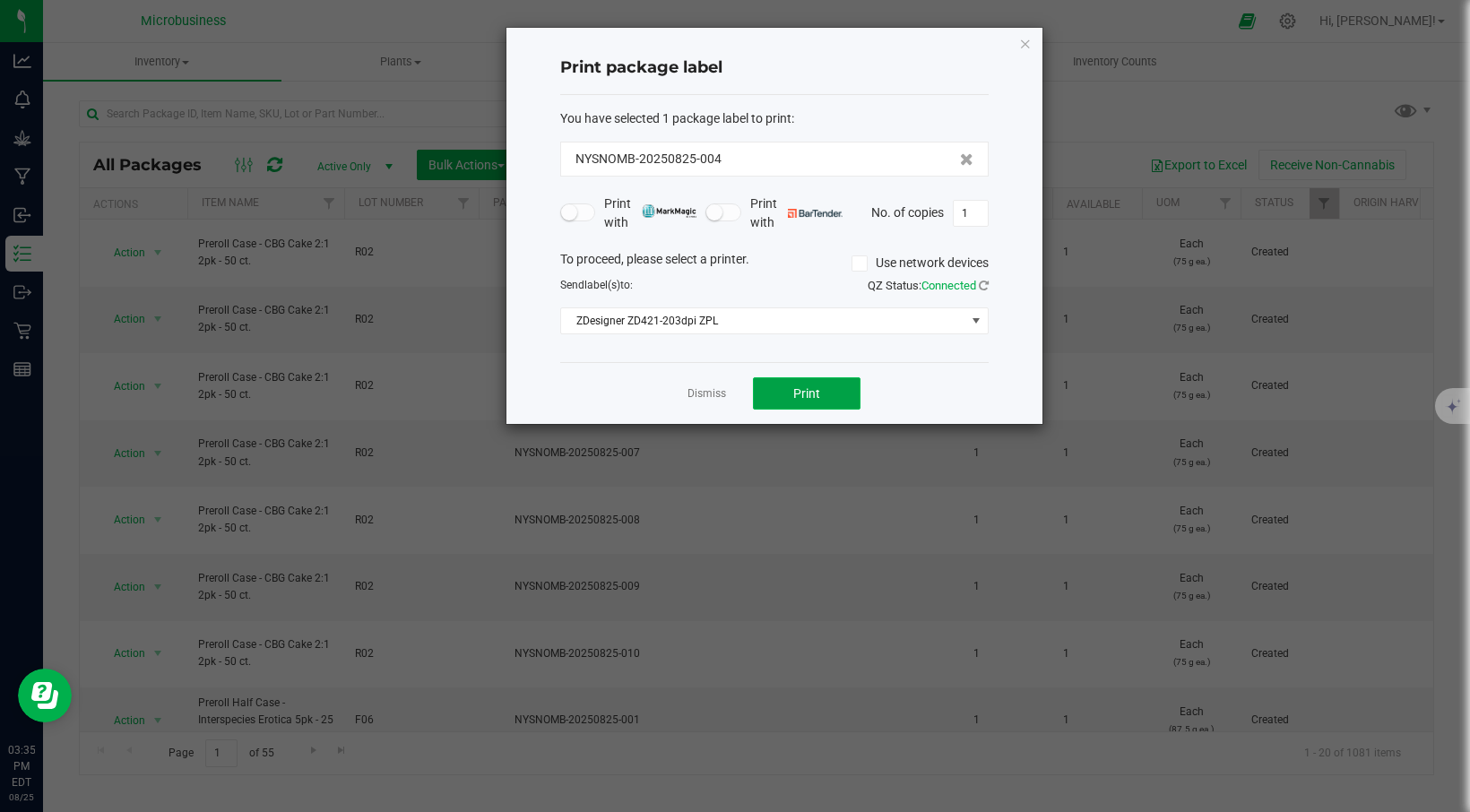
click at [777, 392] on button "Print" at bounding box center [806, 393] width 108 height 32
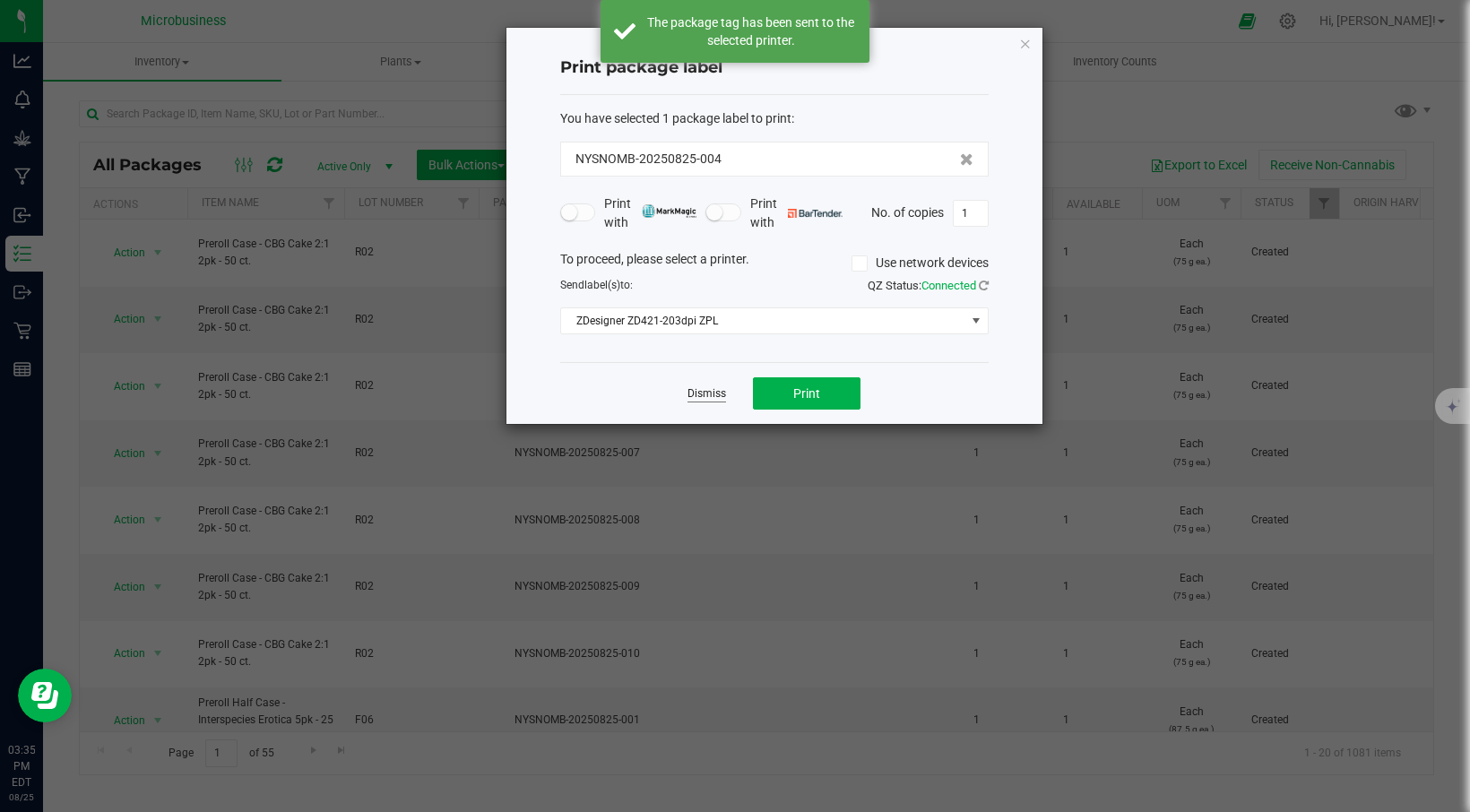
click at [710, 397] on link "Dismiss" at bounding box center [707, 393] width 39 height 15
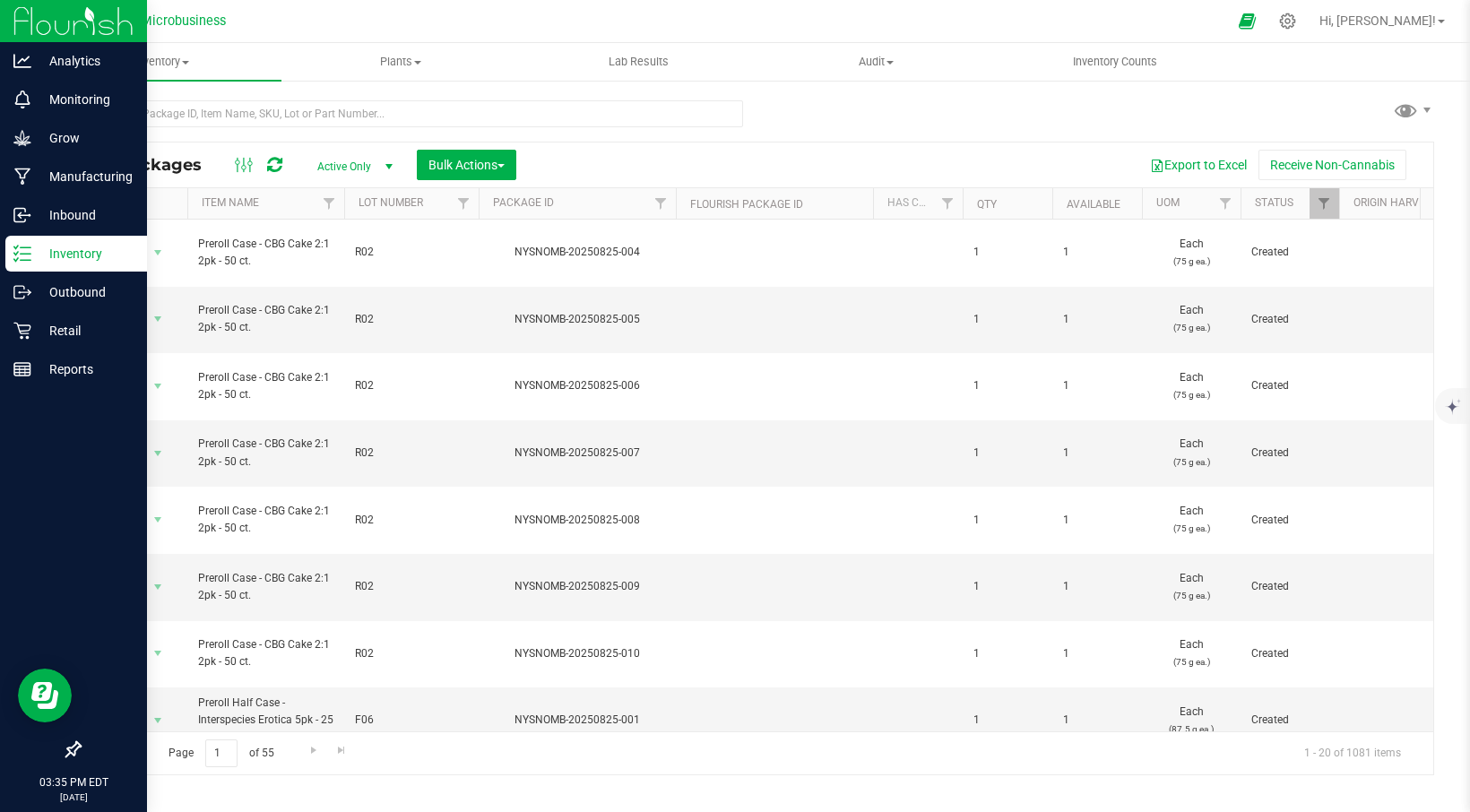
click at [81, 257] on p "Inventory" at bounding box center [85, 253] width 108 height 22
